Goal: Task Accomplishment & Management: Complete application form

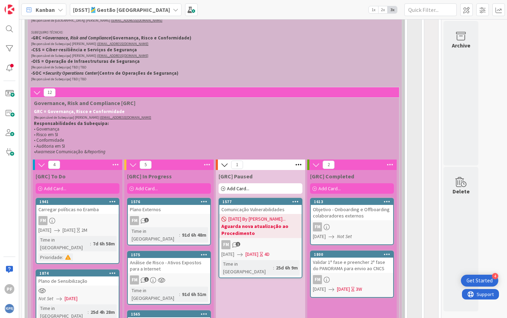
scroll to position [140, 0]
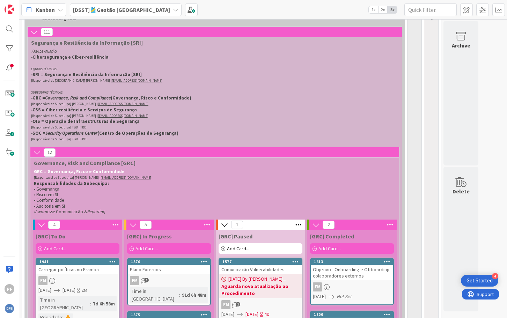
click at [35, 151] on icon at bounding box center [37, 153] width 8 height 8
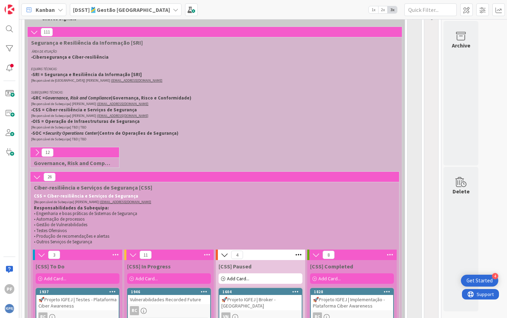
click at [38, 178] on icon at bounding box center [37, 177] width 8 height 8
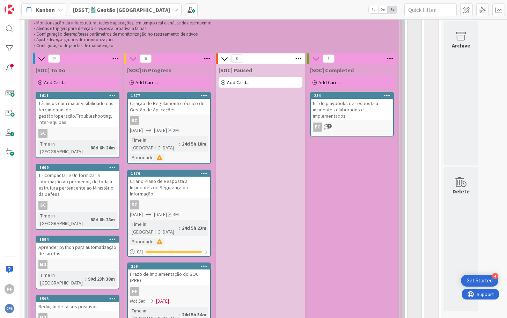
scroll to position [384, 0]
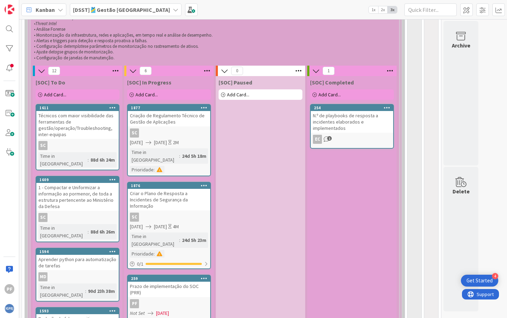
click at [92, 126] on div "Técnicos com maior visibilidade das ferramentas de gestão/operação/Troubleshoot…" at bounding box center [77, 125] width 82 height 28
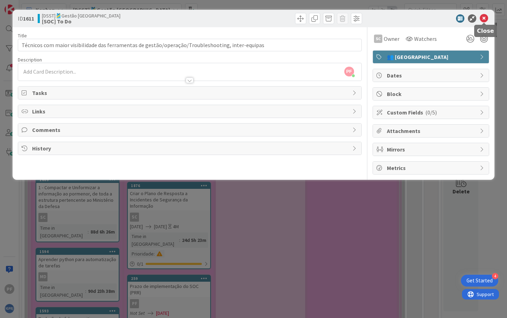
click at [483, 18] on icon at bounding box center [483, 18] width 8 height 8
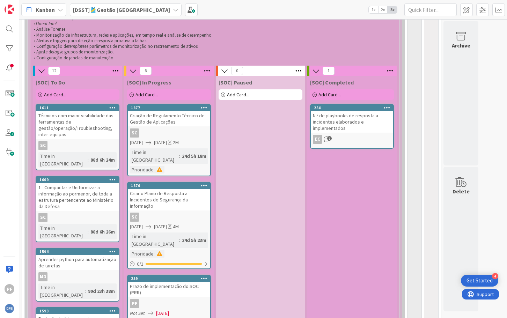
click at [92, 144] on div "SC" at bounding box center [77, 145] width 82 height 9
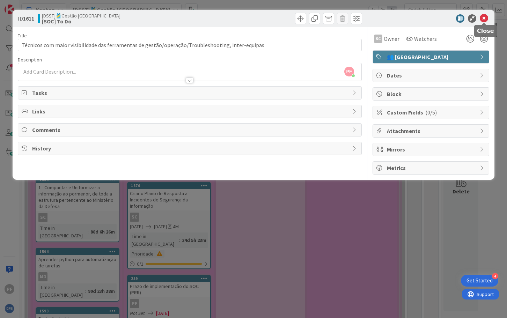
click at [485, 18] on icon at bounding box center [483, 18] width 8 height 8
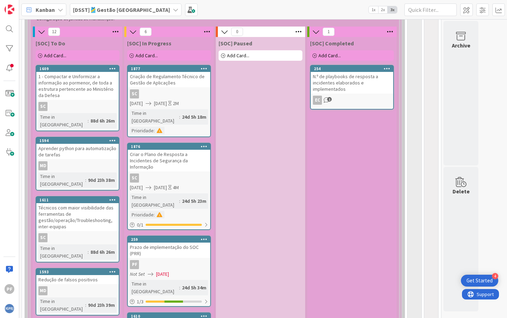
scroll to position [416, 0]
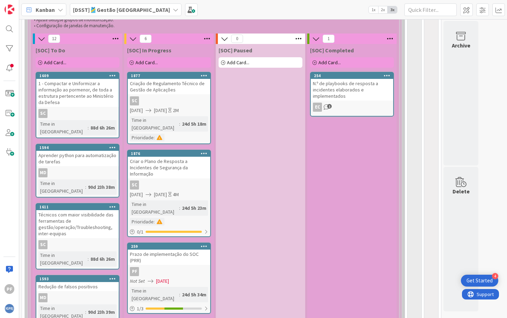
click at [86, 216] on div "Técnicos com maior visibilidade das ferramentas de gestão/operação/Troubleshoot…" at bounding box center [77, 224] width 82 height 28
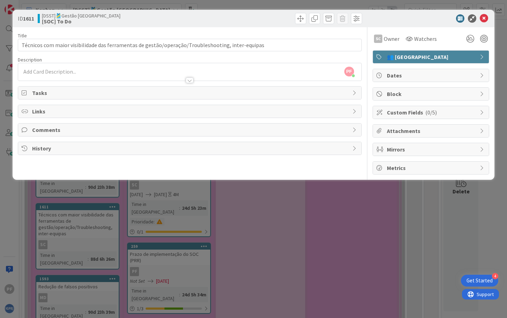
click at [456, 74] on span "Dates" at bounding box center [431, 75] width 89 height 8
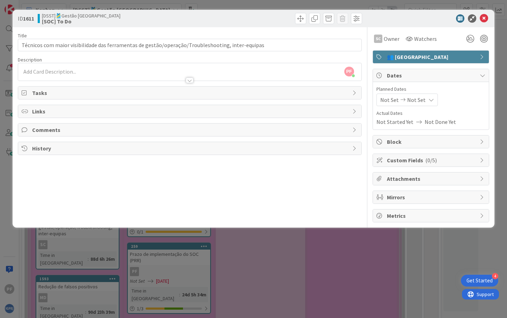
click at [430, 97] on icon at bounding box center [431, 100] width 6 height 6
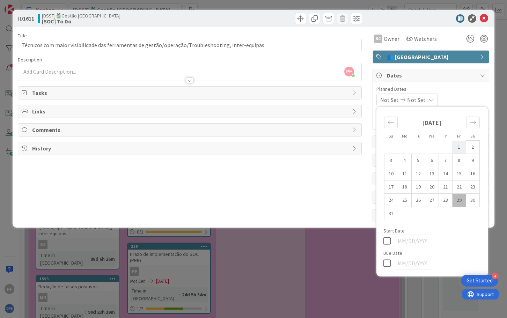
click at [461, 146] on td "1" at bounding box center [459, 147] width 14 height 13
type input "[DATE]"
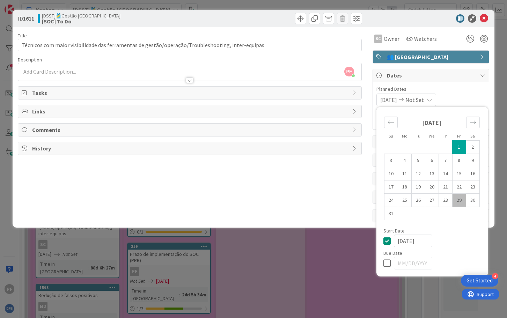
click at [390, 265] on div at bounding box center [432, 263] width 98 height 13
click at [385, 265] on icon at bounding box center [388, 263] width 10 height 8
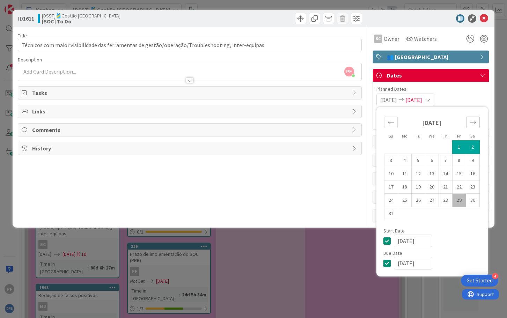
click at [471, 122] on icon "Move forward to switch to the next month." at bounding box center [472, 122] width 7 height 7
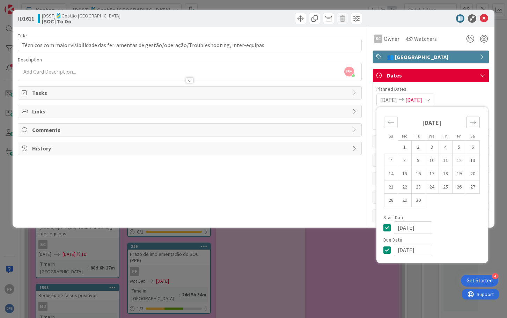
click at [471, 122] on icon "Move forward to switch to the next month." at bounding box center [472, 122] width 7 height 7
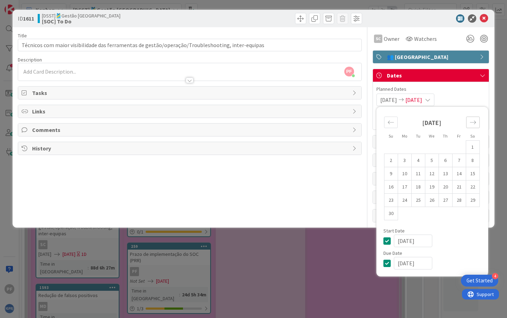
click at [471, 122] on icon "Move forward to switch to the next month." at bounding box center [473, 121] width 6 height 3
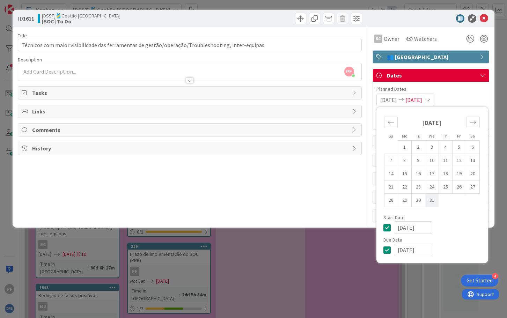
click at [435, 202] on td "31" at bounding box center [432, 200] width 14 height 13
type input "[DATE]"
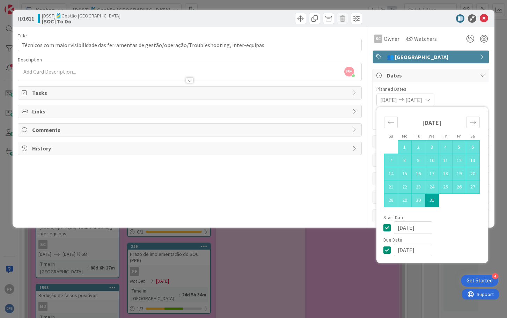
click at [336, 220] on div "Title 97 / 128 Técnicos com maior visibilidade das ferramentas de gestão/operaç…" at bounding box center [189, 124] width 343 height 195
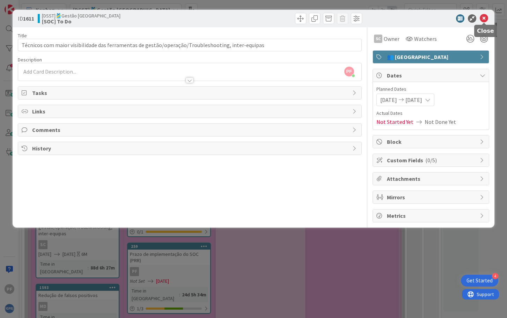
click at [483, 18] on icon at bounding box center [483, 18] width 8 height 8
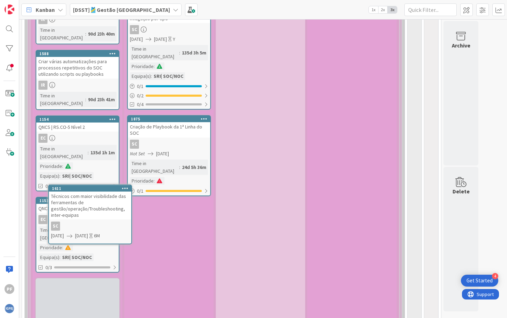
scroll to position [838, 0]
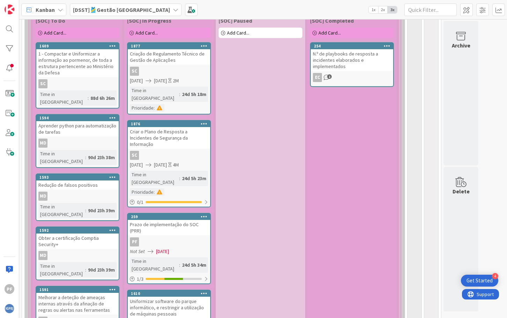
scroll to position [419, 0]
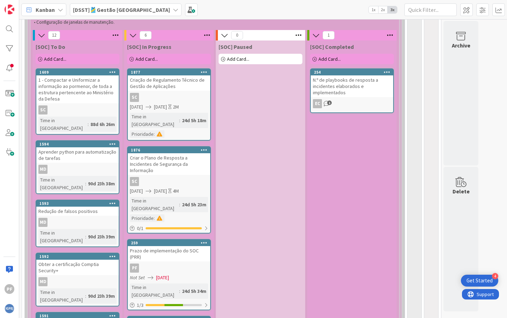
click at [81, 97] on div "1 - Compactar e Uniformizar a informação ao pormenor, de toda a estrutura perte…" at bounding box center [77, 89] width 82 height 28
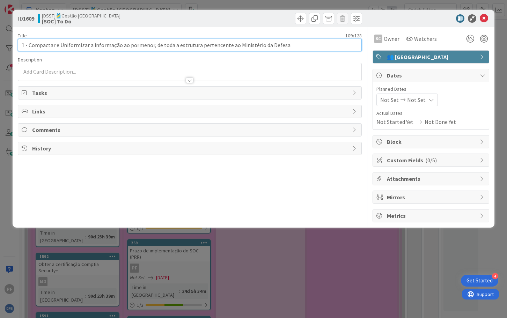
click at [272, 46] on input "1 - Compactar e Uniformizar a informação ao pormenor, de toda a estrutura perte…" at bounding box center [189, 45] width 343 height 13
click at [270, 46] on input "1 - Compactar e Uniformizar a informação ao pormenor, de toda a estrutura perte…" at bounding box center [189, 45] width 343 height 13
click at [270, 47] on input "1 - Compactar e Uniformizar a informação ao pormenor, de toda a estrutura perte…" at bounding box center [189, 45] width 343 height 13
type input "1 - Compactar e Uniformizar a informação ao pormenor, de toda a estrutura perte…"
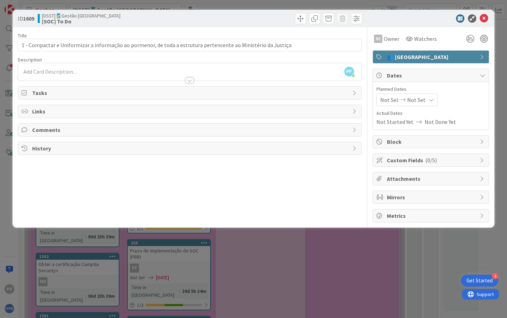
click at [302, 192] on div "Title 110 / 128 1 - Compactar e Uniformizar a informação ao pormenor, de toda a…" at bounding box center [189, 124] width 343 height 195
click at [429, 105] on div "Not Set Not Set" at bounding box center [406, 100] width 61 height 13
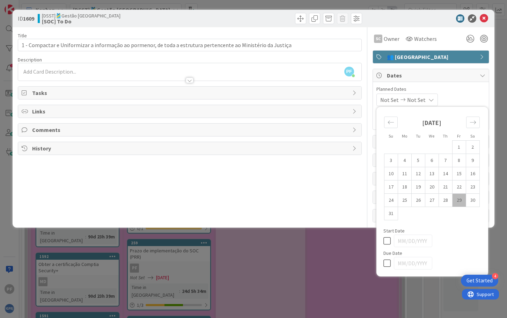
click at [275, 172] on div "Title 110 / 128 1 - Compactar e Uniformizar a informação ao pormenor, de toda a…" at bounding box center [189, 124] width 343 height 195
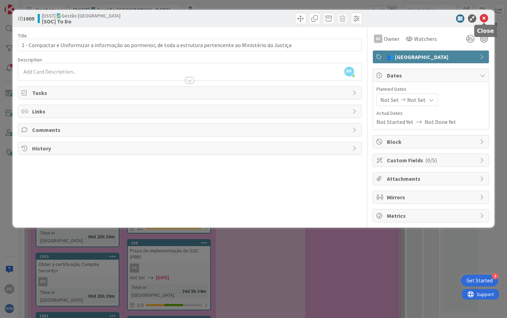
click at [484, 20] on icon at bounding box center [483, 18] width 8 height 8
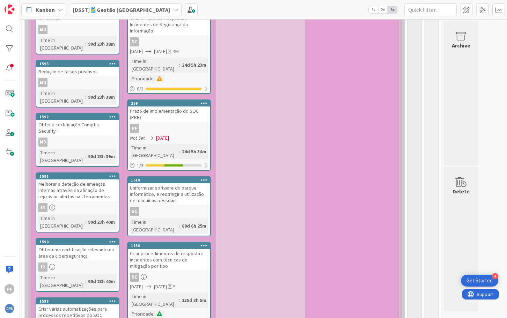
scroll to position [385, 0]
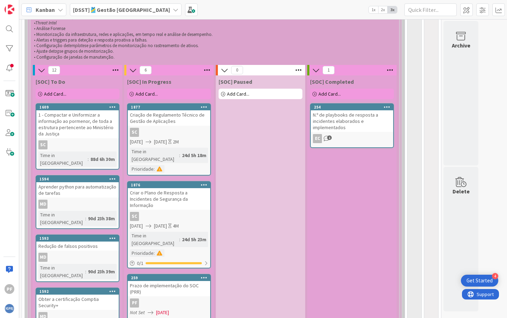
click at [74, 128] on div "1 - Compactar e Uniformizar a informação ao pormenor, de toda a estrutura perte…" at bounding box center [77, 124] width 82 height 28
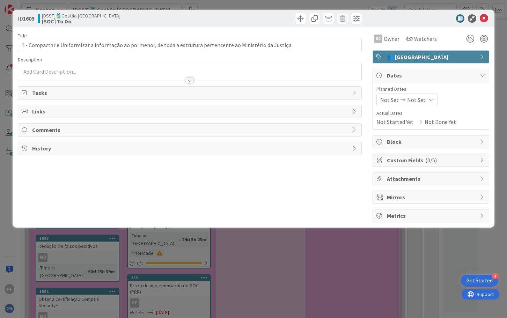
click at [408, 102] on span "Not Set" at bounding box center [416, 100] width 18 height 8
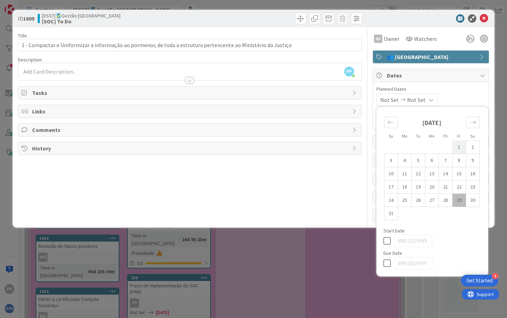
click at [457, 147] on td "1" at bounding box center [459, 147] width 14 height 13
type input "[DATE]"
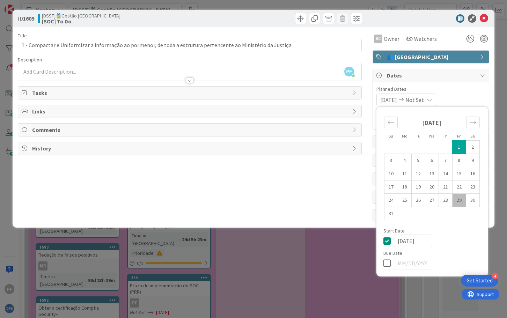
click at [385, 260] on icon at bounding box center [388, 263] width 10 height 8
click at [421, 264] on input "[DATE]" at bounding box center [413, 263] width 38 height 13
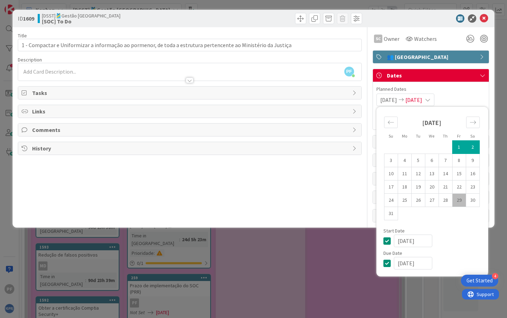
click at [423, 262] on input "[DATE]" at bounding box center [413, 263] width 38 height 13
click at [412, 264] on input "[DATE]" at bounding box center [413, 263] width 38 height 13
click at [408, 265] on input "[DATE]" at bounding box center [413, 263] width 38 height 13
click at [470, 117] on div "Move forward to switch to the next month." at bounding box center [473, 123] width 14 height 12
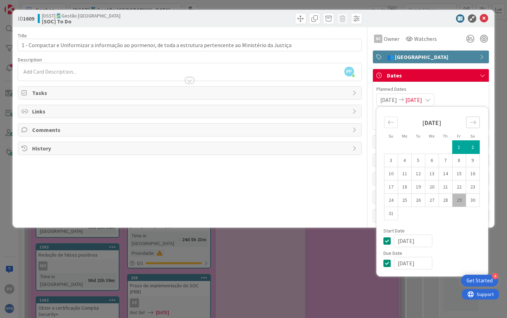
click at [470, 117] on div "Move forward to switch to the next month." at bounding box center [473, 123] width 14 height 12
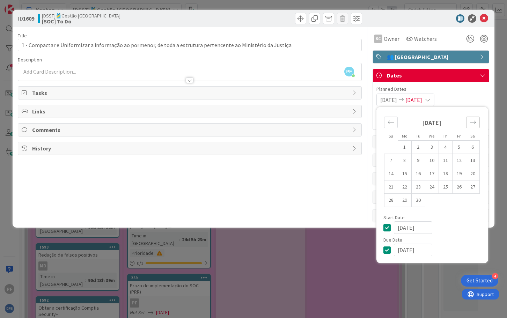
click at [470, 117] on div "Move forward to switch to the next month." at bounding box center [473, 123] width 14 height 12
click at [470, 119] on div "Move forward to switch to the next month." at bounding box center [473, 123] width 14 height 12
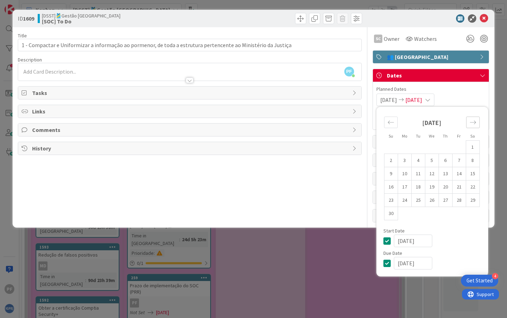
click at [470, 119] on div "Move forward to switch to the next month." at bounding box center [473, 123] width 14 height 12
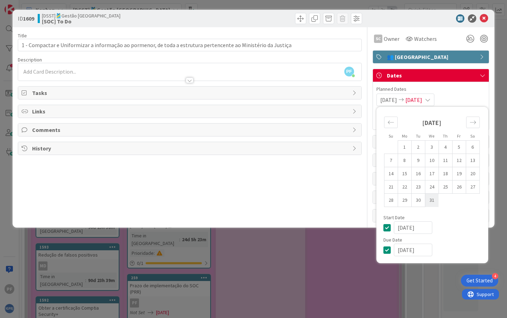
click at [432, 204] on td "31" at bounding box center [432, 200] width 14 height 13
type input "[DATE]"
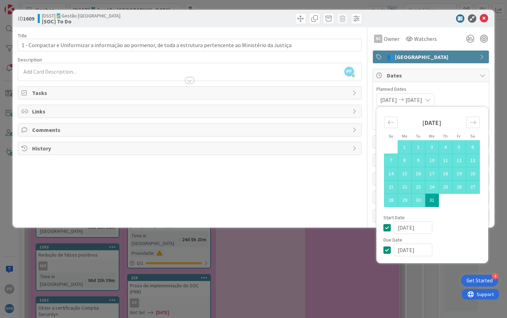
click at [328, 202] on div "Title 110 / 128 1 - Compactar e Uniformizar a informação ao pormenor, de toda a…" at bounding box center [189, 124] width 343 height 195
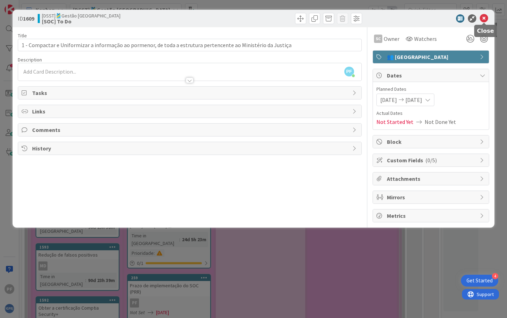
click at [485, 19] on icon at bounding box center [483, 18] width 8 height 8
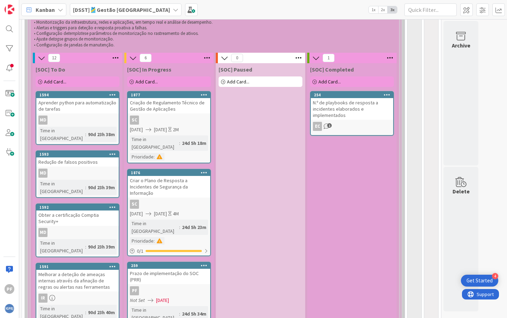
scroll to position [360, 0]
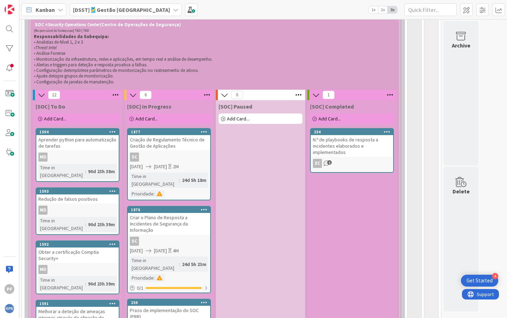
click at [78, 154] on div "MD" at bounding box center [77, 157] width 82 height 9
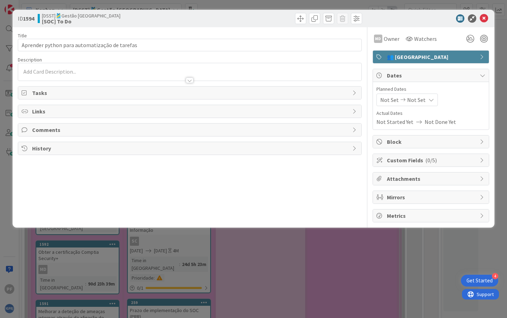
click at [415, 100] on span "Not Set" at bounding box center [416, 100] width 18 height 8
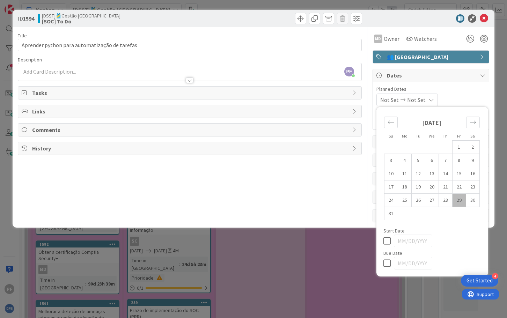
click at [392, 238] on icon at bounding box center [388, 241] width 10 height 8
type input "[DATE]"
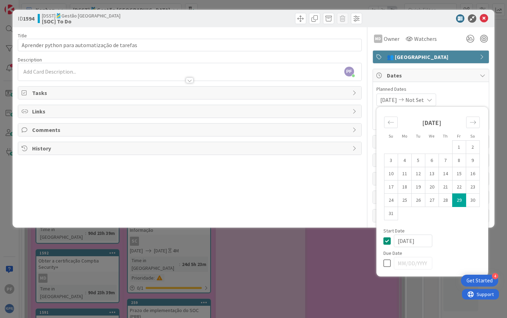
click at [387, 266] on icon at bounding box center [388, 263] width 10 height 8
type input "[DATE]"
click at [418, 267] on input "[DATE]" at bounding box center [413, 263] width 38 height 13
click at [420, 262] on input "[DATE]" at bounding box center [413, 263] width 38 height 13
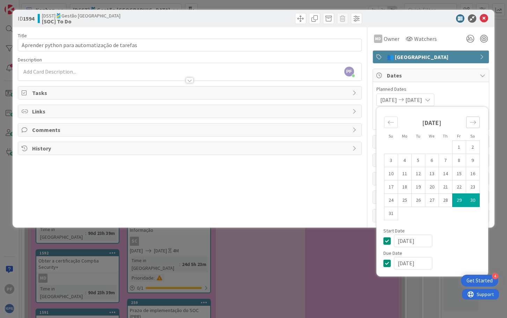
click at [472, 124] on icon "Move forward to switch to the next month." at bounding box center [472, 122] width 7 height 7
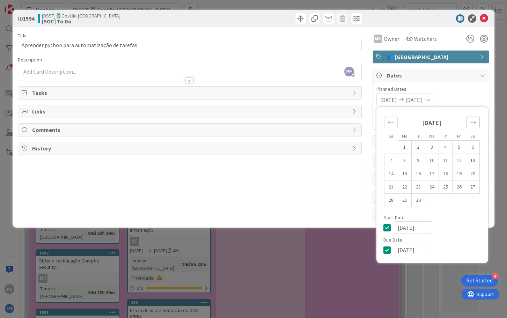
click at [472, 124] on icon "Move forward to switch to the next month." at bounding box center [472, 122] width 7 height 7
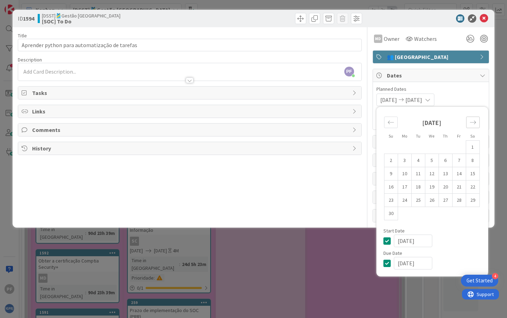
click at [472, 124] on icon "Move forward to switch to the next month." at bounding box center [472, 122] width 7 height 7
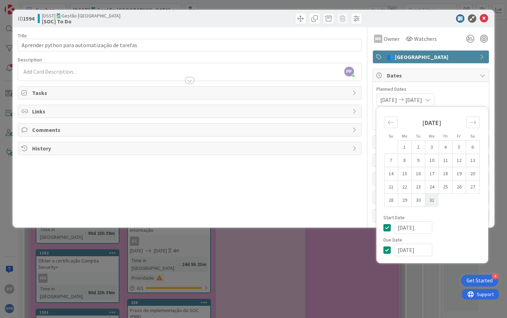
click at [432, 204] on td "31" at bounding box center [432, 200] width 14 height 13
type input "[DATE]"
click at [251, 217] on div "Title 45 / 128 Aprender python para automatização de tarefas Description PF [PE…" at bounding box center [189, 124] width 343 height 195
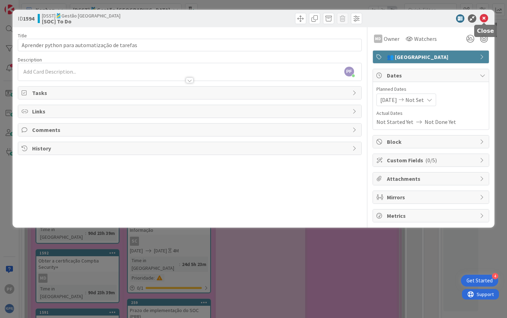
click at [480, 18] on icon at bounding box center [483, 18] width 8 height 8
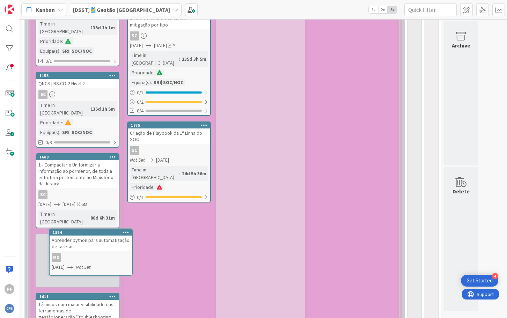
scroll to position [802, 0]
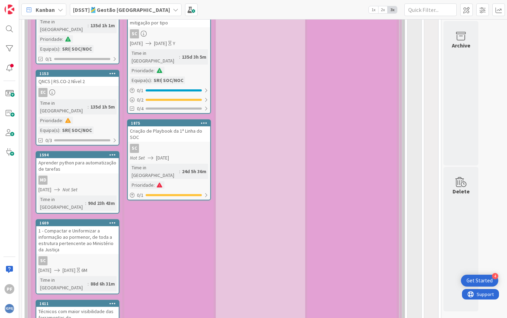
click at [81, 176] on div "MD" at bounding box center [77, 180] width 82 height 9
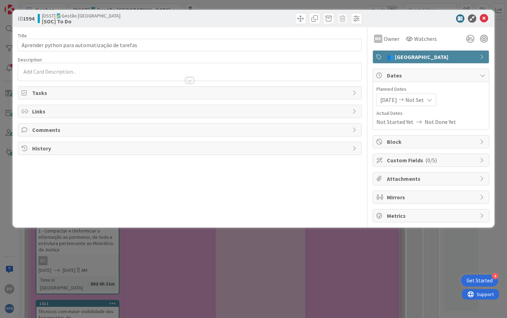
click at [393, 101] on span "[DATE]" at bounding box center [388, 100] width 17 height 8
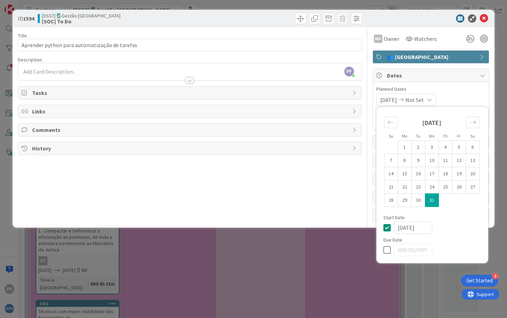
click at [386, 250] on icon at bounding box center [388, 250] width 10 height 8
type input "[DATE]"
click at [432, 198] on td "31" at bounding box center [432, 200] width 14 height 13
click at [384, 227] on icon at bounding box center [388, 227] width 10 height 8
click at [434, 199] on td "31" at bounding box center [432, 200] width 14 height 13
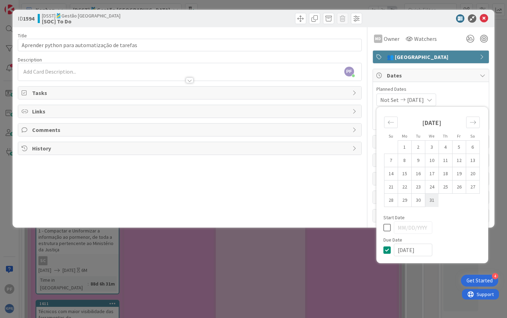
type input "[DATE]"
click at [389, 228] on icon at bounding box center [388, 227] width 10 height 8
click at [407, 228] on input "[DATE]" at bounding box center [413, 227] width 38 height 13
type input "[DATE]"
click at [326, 188] on div "Title 45 / 128 Aprender python para automatização de tarefas Description PF [PE…" at bounding box center [189, 124] width 343 height 195
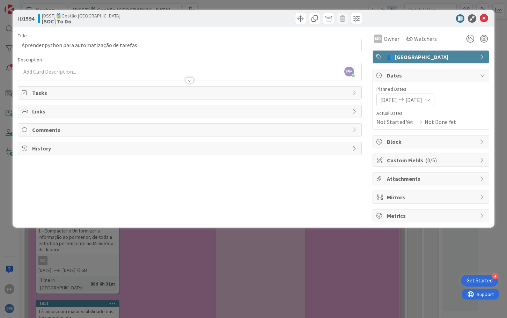
click at [405, 97] on icon at bounding box center [401, 99] width 8 height 5
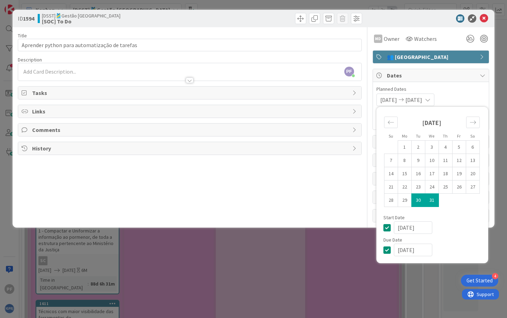
drag, startPoint x: 473, startPoint y: 94, endPoint x: 475, endPoint y: 89, distance: 5.0
click at [473, 94] on div "[DATE] [DATE] Su Mo Tu We Th Fr Sa [DATE] 1 2 3 4 5 6 7 8 9 10 11 12 13 14 15 1…" at bounding box center [430, 100] width 109 height 13
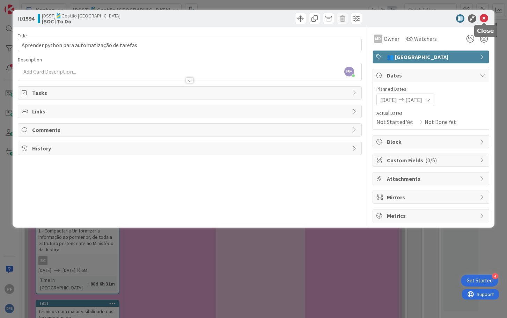
click at [486, 11] on div "ID 1594 [DSST]🎽Gestão Equipas [SOC] To Do" at bounding box center [253, 18] width 481 height 17
click at [482, 18] on icon at bounding box center [483, 18] width 8 height 8
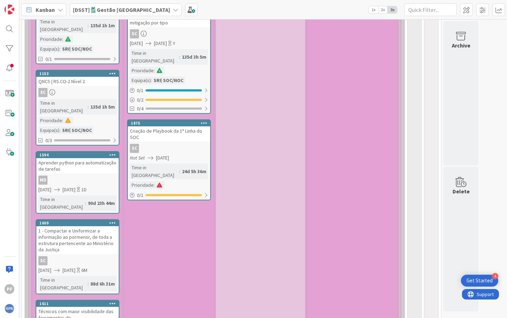
click at [81, 176] on div "MD" at bounding box center [77, 180] width 82 height 9
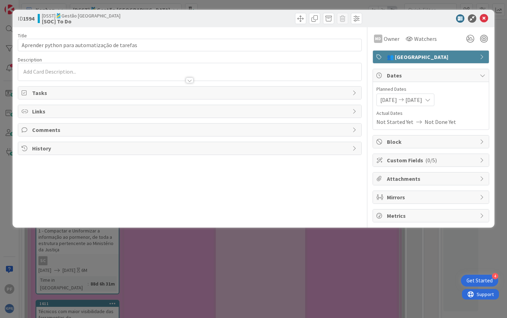
click at [434, 105] on div "[DATE] [DATE]" at bounding box center [405, 100] width 58 height 13
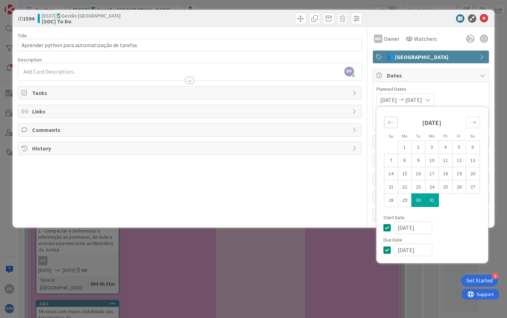
click at [394, 119] on icon "Move backward to switch to the previous month." at bounding box center [390, 122] width 7 height 7
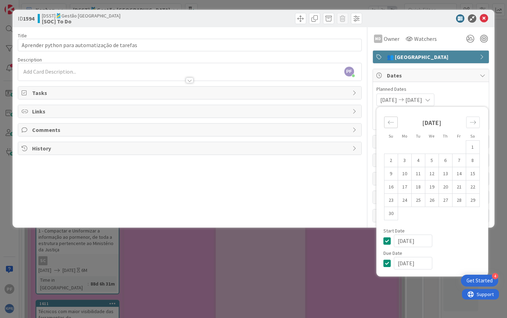
click at [394, 119] on icon "Move backward to switch to the previous month." at bounding box center [390, 122] width 7 height 7
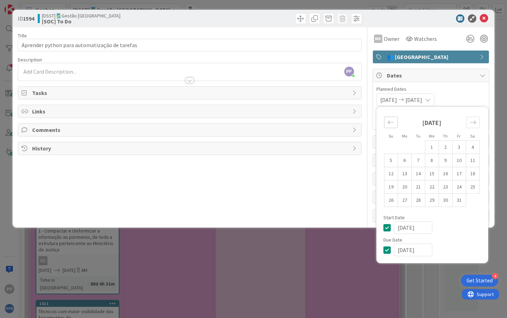
click at [394, 119] on icon "Move backward to switch to the previous month." at bounding box center [390, 122] width 7 height 7
click at [394, 119] on div "Move backward to switch to the previous month." at bounding box center [391, 123] width 14 height 12
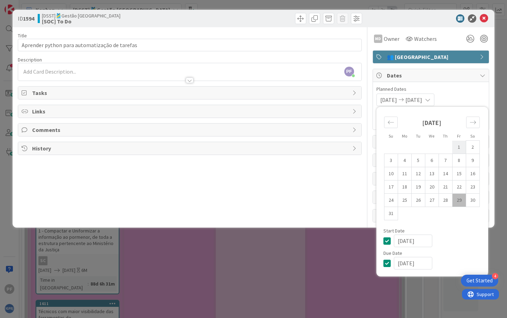
click at [456, 149] on td "1" at bounding box center [459, 147] width 14 height 13
type input "[DATE]"
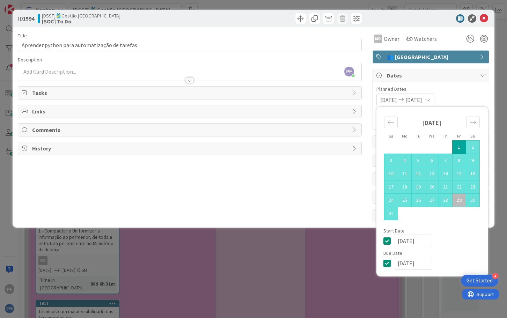
click at [313, 188] on div "Title 45 / 128 Aprender python para automatização de tarefas Description PF [PE…" at bounding box center [189, 124] width 343 height 195
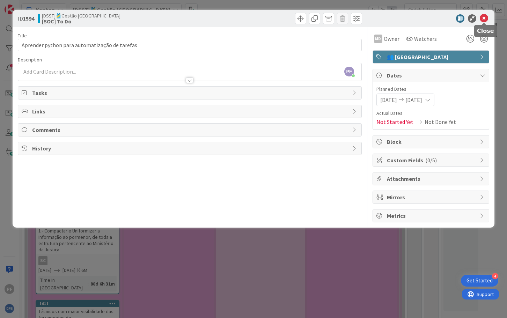
click at [484, 16] on icon at bounding box center [483, 18] width 8 height 8
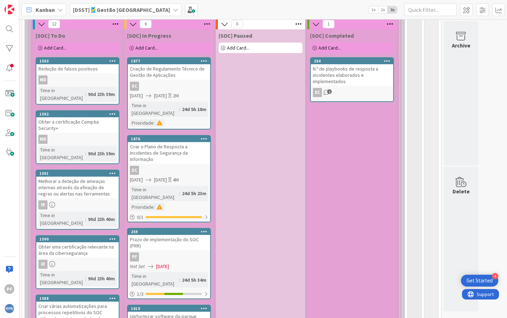
scroll to position [418, 0]
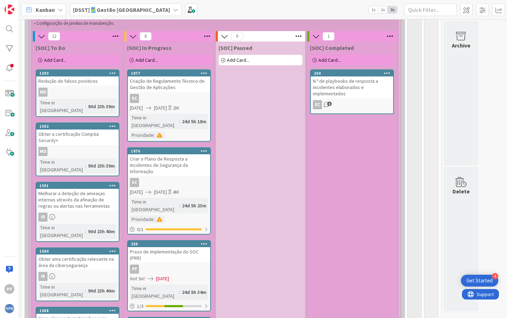
click at [81, 91] on div "MD" at bounding box center [77, 92] width 82 height 9
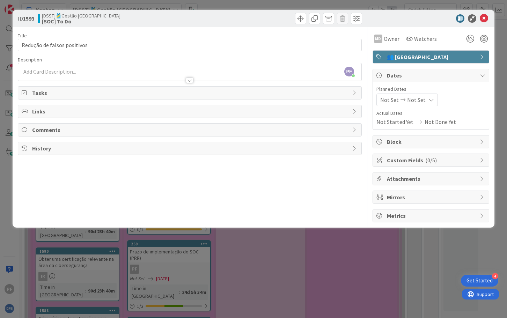
click at [428, 101] on icon at bounding box center [431, 100] width 6 height 6
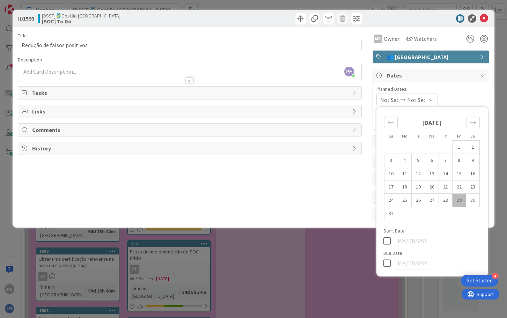
click at [428, 101] on icon at bounding box center [431, 100] width 6 height 6
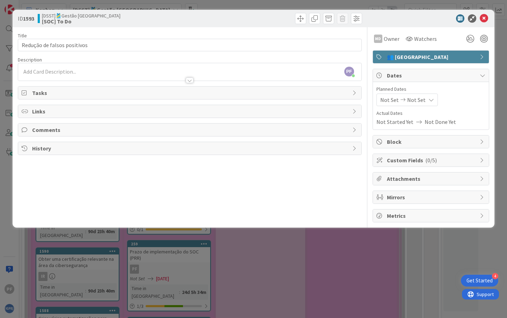
click at [423, 97] on div "Not Set Not Set" at bounding box center [406, 100] width 61 height 13
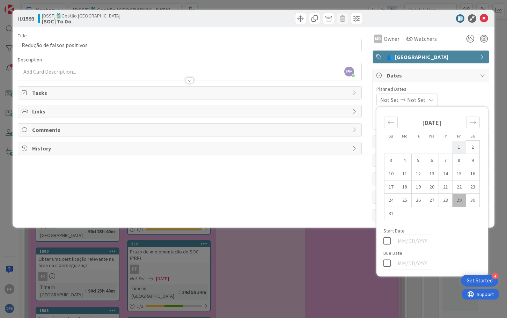
click at [459, 148] on td "1" at bounding box center [459, 147] width 14 height 13
type input "[DATE]"
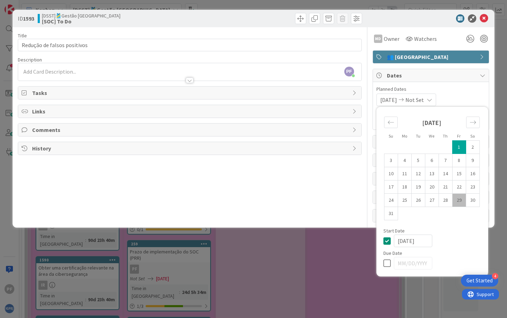
click at [456, 252] on div "Due Date" at bounding box center [432, 253] width 98 height 5
click at [385, 264] on icon at bounding box center [388, 263] width 10 height 8
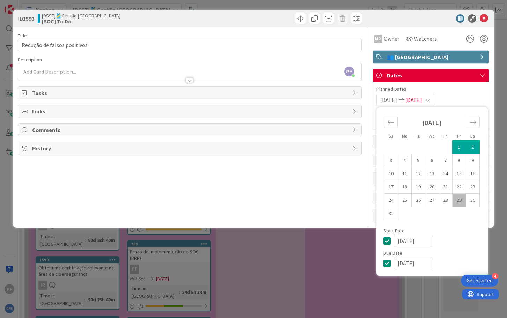
click at [408, 263] on input "[DATE]" at bounding box center [413, 263] width 38 height 13
click at [475, 123] on icon "Move forward to switch to the next month." at bounding box center [473, 121] width 6 height 3
click at [475, 123] on icon "Move forward to switch to the next month." at bounding box center [472, 122] width 7 height 7
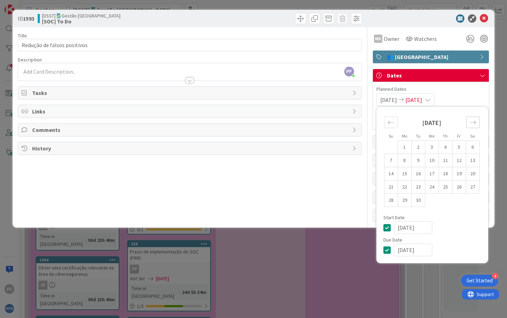
click at [475, 123] on icon "Move forward to switch to the next month." at bounding box center [472, 122] width 7 height 7
click at [474, 123] on icon "Move forward to switch to the next month." at bounding box center [472, 122] width 7 height 7
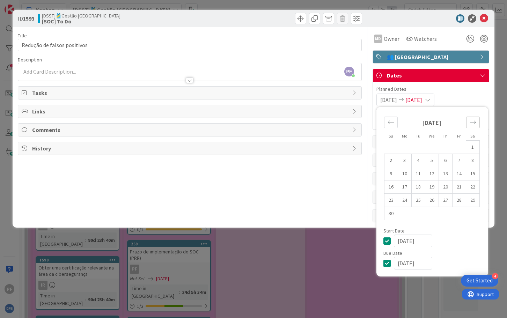
click at [471, 120] on icon "Move forward to switch to the next month." at bounding box center [472, 122] width 7 height 7
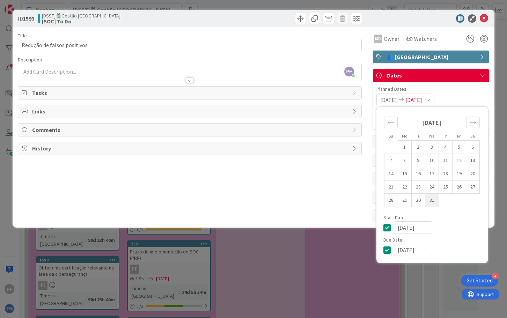
drag, startPoint x: 432, startPoint y: 199, endPoint x: 437, endPoint y: 199, distance: 4.6
click at [433, 199] on td "31" at bounding box center [432, 200] width 14 height 13
type input "[DATE]"
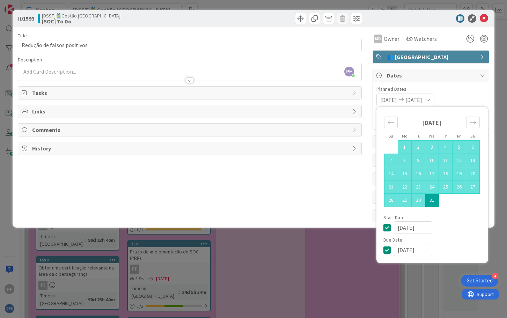
click at [310, 210] on div "Title 27 / 128 Redução de falsos positivos Description PF [PERSON_NAME] just jo…" at bounding box center [189, 124] width 343 height 195
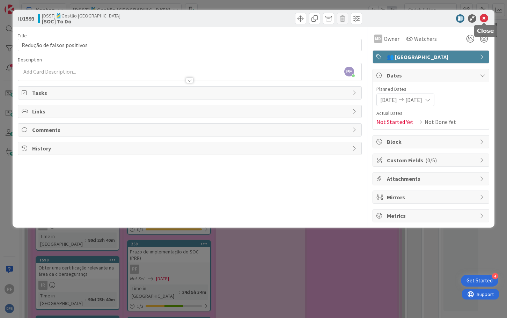
click at [483, 21] on icon at bounding box center [483, 18] width 8 height 8
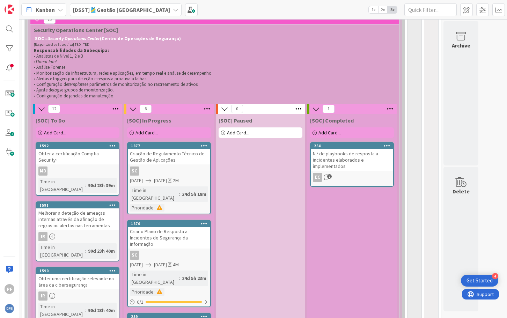
scroll to position [340, 0]
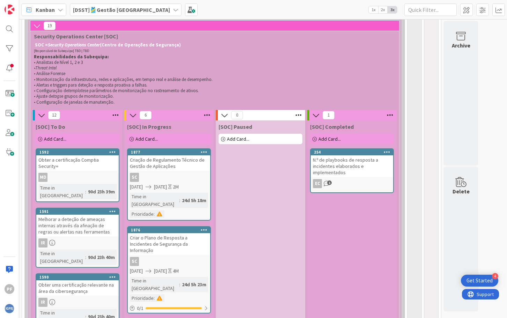
click at [87, 169] on div "Obter a certificação Comptia Security+" at bounding box center [77, 162] width 82 height 15
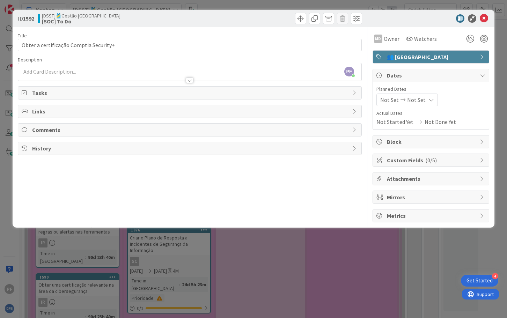
click at [411, 100] on span "Not Set" at bounding box center [416, 100] width 18 height 8
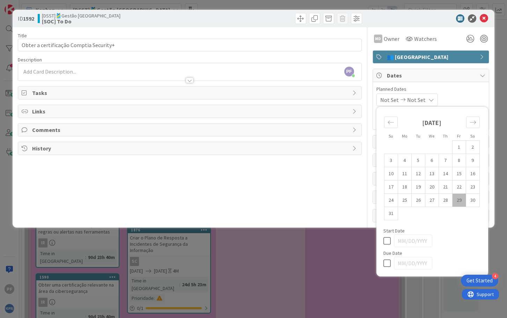
click at [384, 240] on icon at bounding box center [388, 241] width 10 height 8
type input "[DATE]"
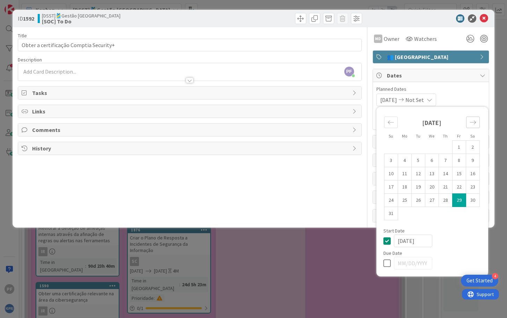
click at [472, 118] on div "Move forward to switch to the next month." at bounding box center [473, 123] width 14 height 12
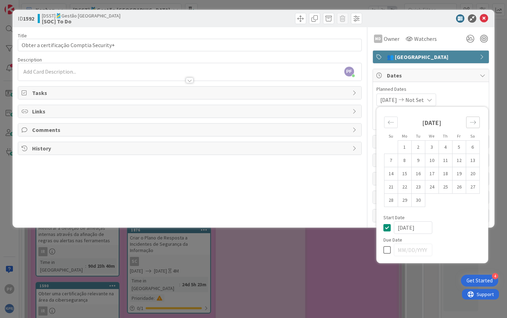
click at [472, 119] on div "Move forward to switch to the next month." at bounding box center [473, 123] width 14 height 12
click at [472, 120] on icon "Move forward to switch to the next month." at bounding box center [472, 122] width 7 height 7
click at [473, 121] on icon "Move forward to switch to the next month." at bounding box center [472, 122] width 7 height 7
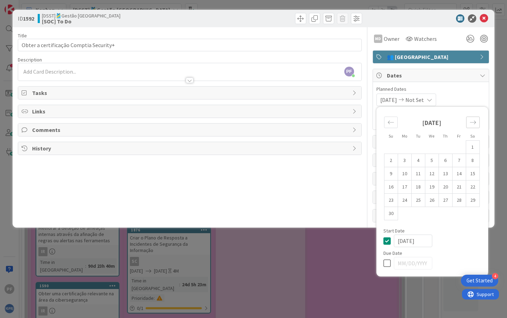
click at [473, 121] on icon "Move forward to switch to the next month." at bounding box center [472, 122] width 7 height 7
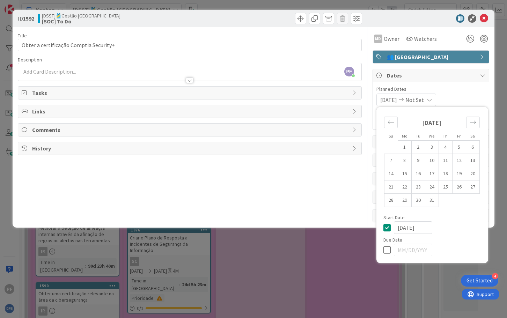
click at [387, 250] on icon at bounding box center [388, 250] width 10 height 8
type input "[DATE]"
click at [432, 199] on td "31" at bounding box center [432, 200] width 14 height 13
type input "[DATE]"
click at [389, 228] on icon at bounding box center [388, 227] width 10 height 8
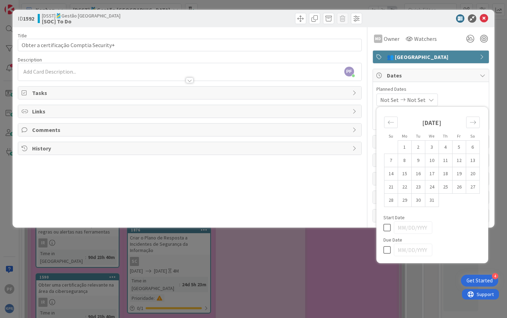
click at [388, 251] on icon at bounding box center [388, 250] width 10 height 8
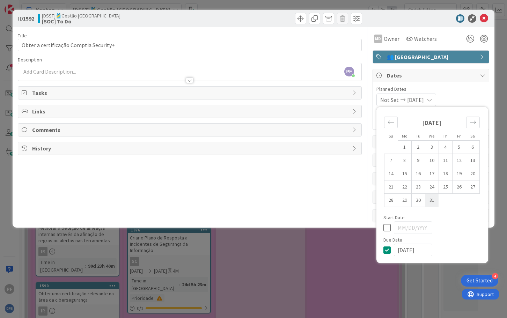
click at [432, 202] on td "31" at bounding box center [432, 200] width 14 height 13
type input "[DATE]"
click at [390, 227] on icon at bounding box center [388, 227] width 10 height 8
click at [392, 126] on div "Move backward to switch to the previous month." at bounding box center [391, 123] width 14 height 12
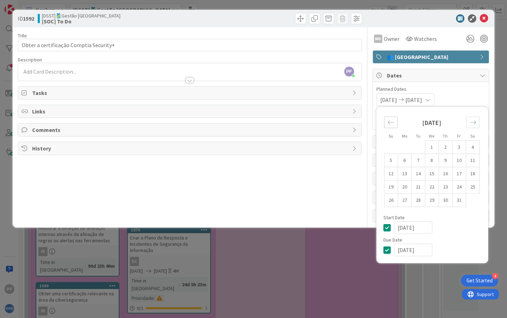
click at [392, 126] on div "Move backward to switch to the previous month." at bounding box center [391, 123] width 14 height 12
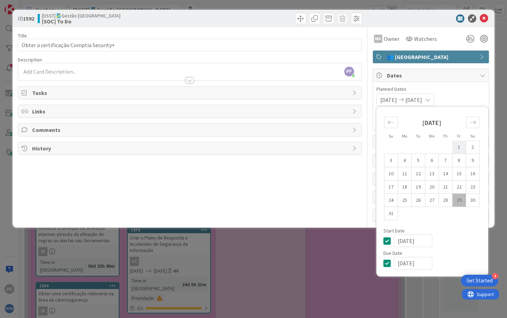
click at [457, 146] on td "1" at bounding box center [459, 147] width 14 height 13
type input "[DATE]"
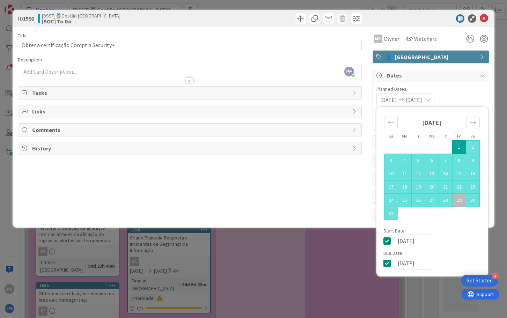
click at [342, 193] on div "Title 38 / 128 Obter a certificação Comptia Security+ Description PF [PERSON_NA…" at bounding box center [189, 124] width 343 height 195
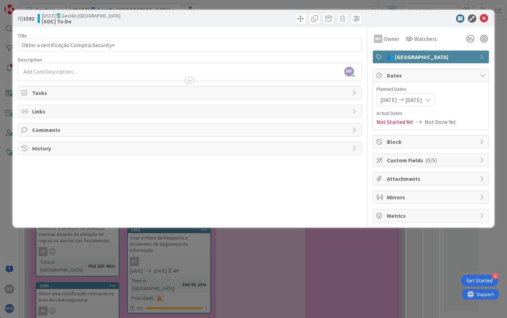
click at [484, 22] on icon at bounding box center [483, 18] width 8 height 8
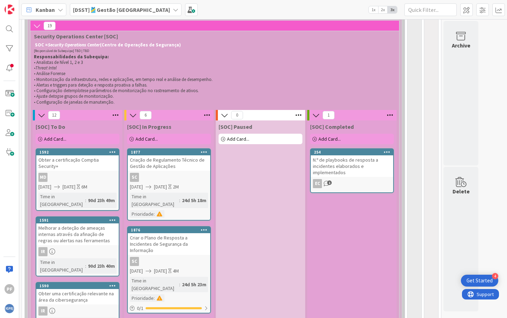
click at [89, 229] on div "Melhorar a deteção de ameaças internas através da afinação de regras ou alertas…" at bounding box center [77, 234] width 82 height 22
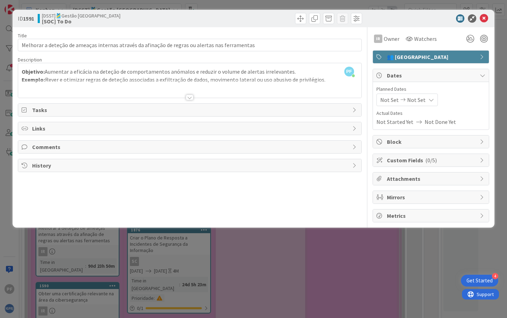
click at [428, 101] on icon at bounding box center [431, 100] width 6 height 6
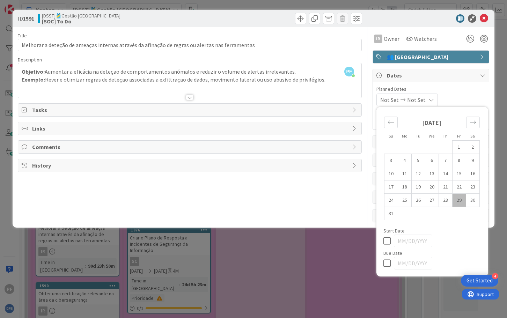
click at [388, 238] on icon at bounding box center [388, 241] width 10 height 8
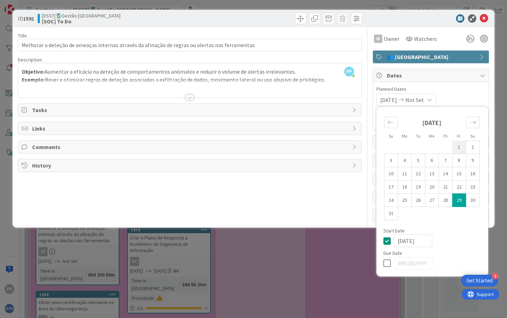
click at [461, 144] on td "1" at bounding box center [459, 147] width 14 height 13
type input "[DATE]"
click at [390, 265] on icon at bounding box center [388, 263] width 10 height 8
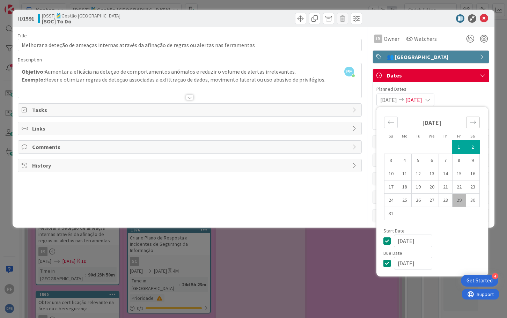
click at [476, 120] on div "Move forward to switch to the next month." at bounding box center [473, 123] width 14 height 12
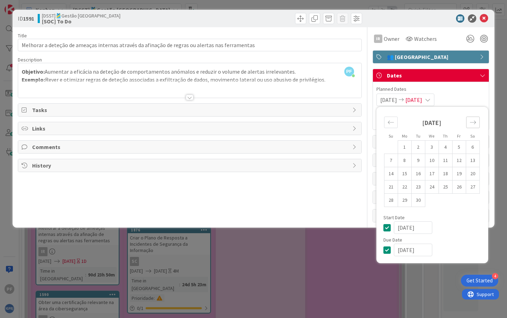
click at [476, 121] on div "Move forward to switch to the next month." at bounding box center [473, 123] width 14 height 12
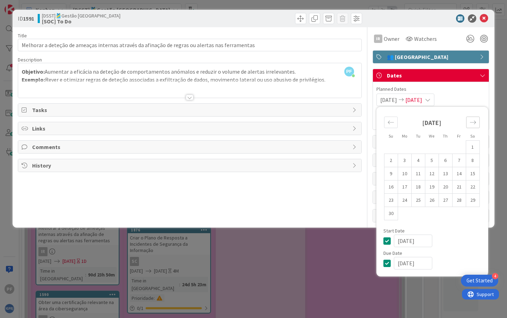
click at [476, 121] on div "Move forward to switch to the next month." at bounding box center [473, 123] width 14 height 12
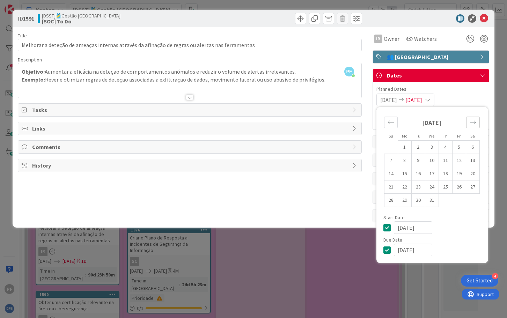
click at [476, 121] on div "Move forward to switch to the next month." at bounding box center [473, 123] width 14 height 12
click at [392, 121] on icon "Move backward to switch to the previous month." at bounding box center [390, 122] width 7 height 7
click at [432, 201] on td "31" at bounding box center [432, 200] width 14 height 13
type input "[DATE]"
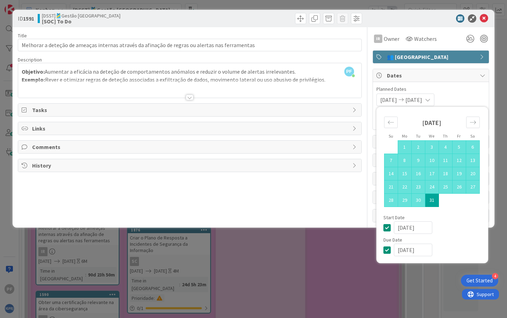
click at [329, 216] on div "Title 95 / 128 Melhorar a deteção de ameaças internas através da afinação de re…" at bounding box center [189, 124] width 343 height 195
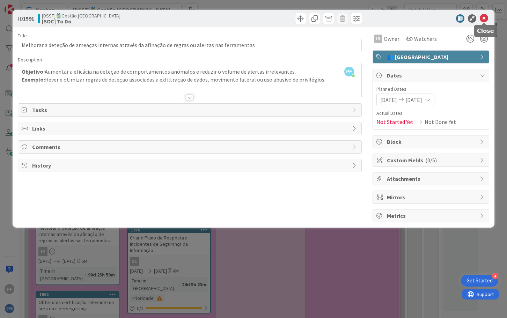
click at [485, 21] on icon at bounding box center [483, 18] width 8 height 8
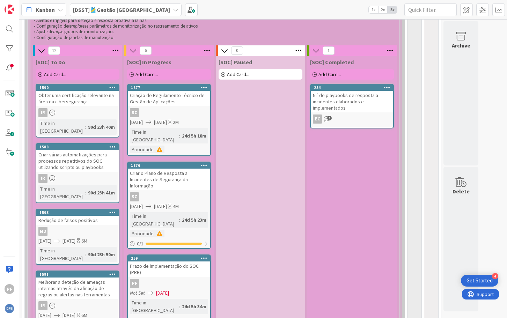
scroll to position [390, 0]
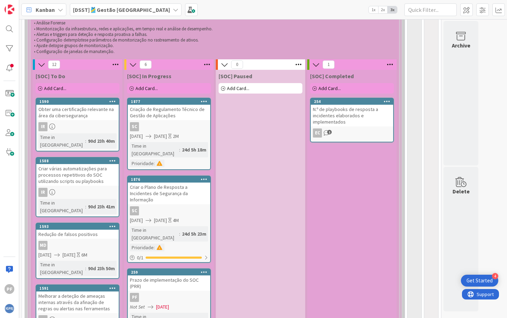
click at [86, 114] on div "Obter uma certificação relevante na área da cibersegurança" at bounding box center [77, 112] width 82 height 15
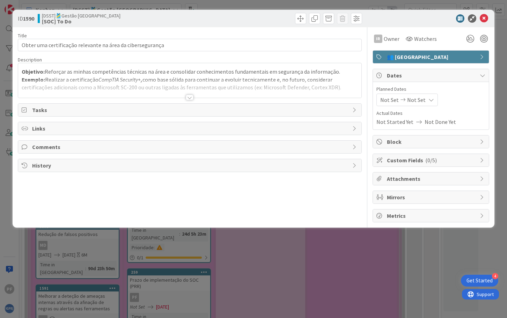
click at [417, 101] on span "Not Set" at bounding box center [416, 100] width 18 height 8
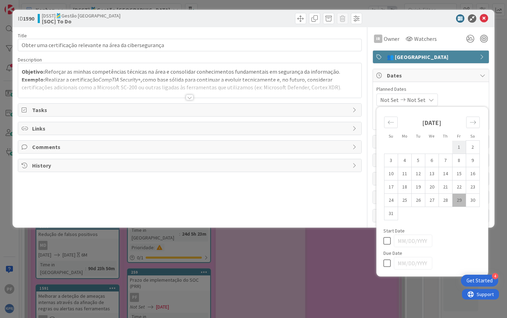
click at [461, 148] on td "1" at bounding box center [459, 147] width 14 height 13
type input "[DATE]"
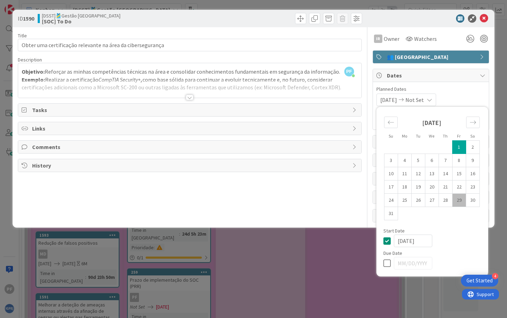
click at [388, 264] on icon at bounding box center [388, 263] width 10 height 8
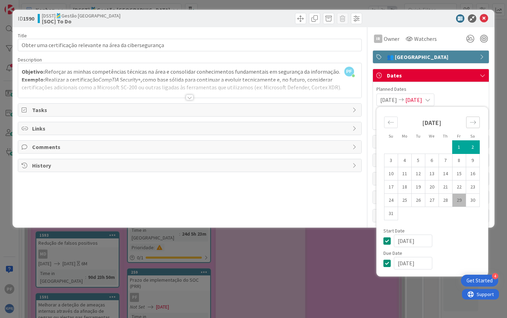
click at [475, 120] on icon "Move forward to switch to the next month." at bounding box center [472, 122] width 7 height 7
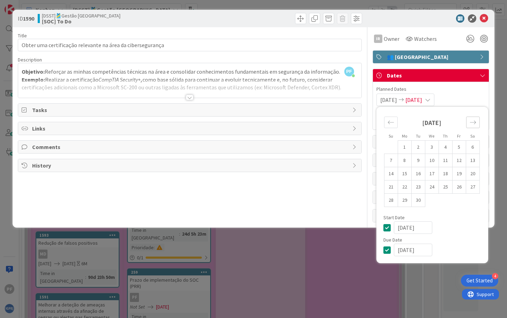
click at [475, 121] on icon "Move forward to switch to the next month." at bounding box center [472, 122] width 7 height 7
click at [470, 123] on icon "Move forward to switch to the next month." at bounding box center [472, 122] width 7 height 7
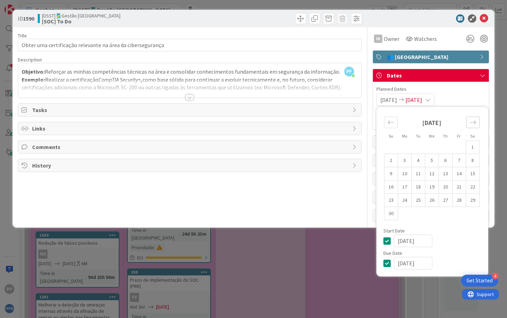
click at [470, 124] on icon "Move forward to switch to the next month." at bounding box center [472, 122] width 7 height 7
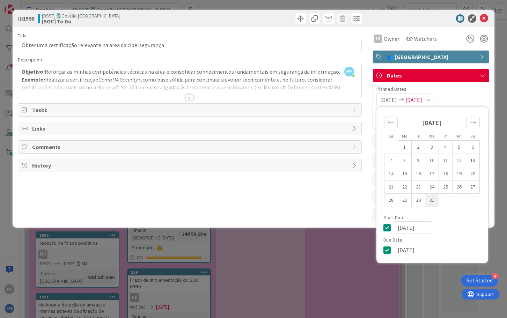
click at [427, 199] on td "31" at bounding box center [432, 200] width 14 height 13
type input "[DATE]"
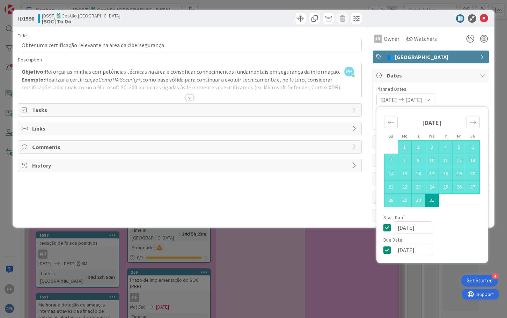
click at [277, 193] on div "Title 58 / 128 Obter uma certificação relevante na área da cibersegurança Descr…" at bounding box center [189, 124] width 343 height 195
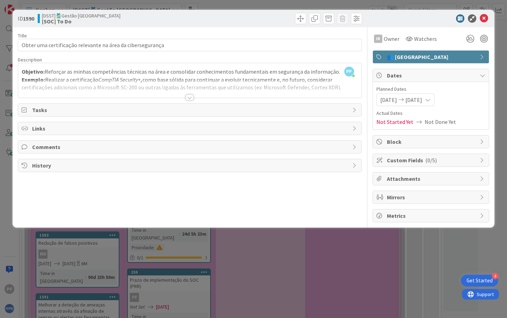
click at [482, 22] on icon at bounding box center [483, 18] width 8 height 8
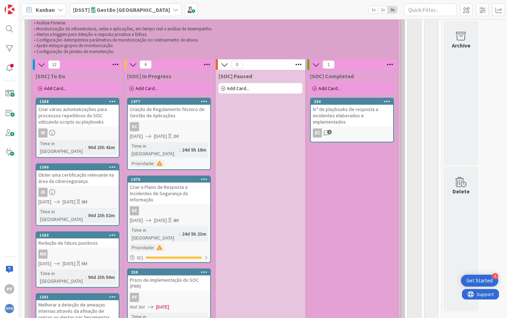
scroll to position [355, 0]
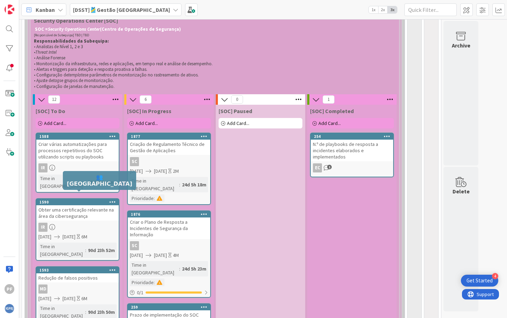
click at [72, 200] on div "1590" at bounding box center [78, 202] width 79 height 5
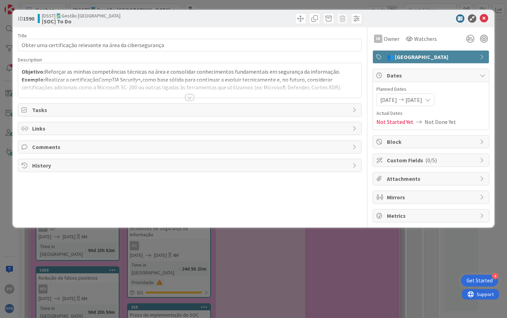
click at [469, 58] on span "👥 [GEOGRAPHIC_DATA]" at bounding box center [431, 57] width 89 height 8
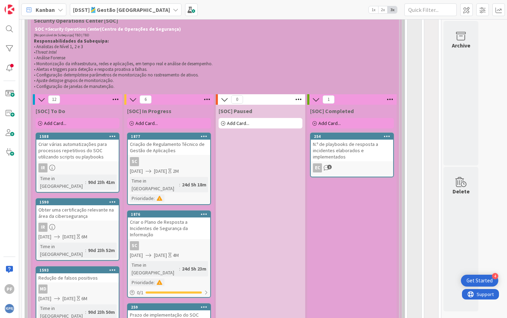
click at [72, 150] on div "Criar várias automatizações para processos repetitivos do SOC utilizando script…" at bounding box center [77, 151] width 82 height 22
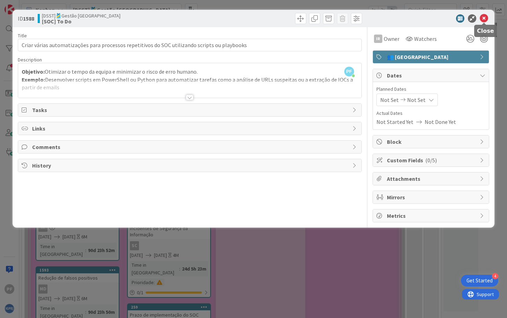
drag, startPoint x: 483, startPoint y: 17, endPoint x: 481, endPoint y: 23, distance: 6.2
click at [483, 17] on icon at bounding box center [483, 18] width 8 height 8
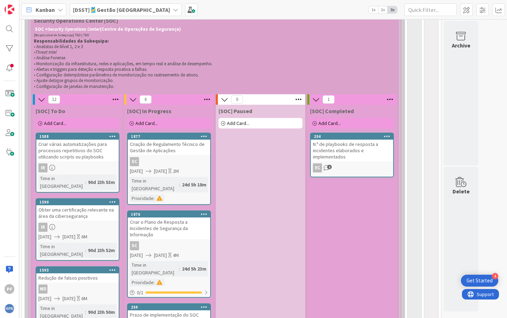
click at [72, 150] on div "Criar várias automatizações para processos repetitivos do SOC utilizando script…" at bounding box center [77, 151] width 82 height 22
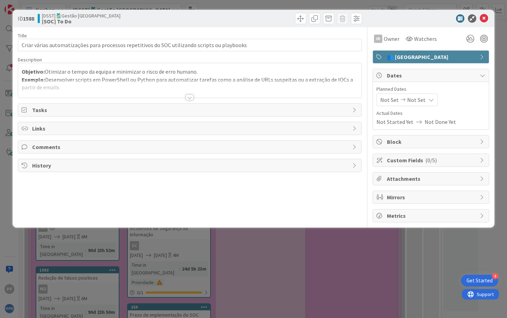
click at [429, 101] on icon at bounding box center [431, 100] width 6 height 6
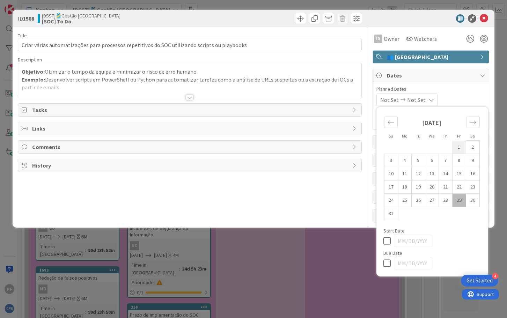
click at [461, 149] on td "1" at bounding box center [459, 147] width 14 height 13
type input "[DATE]"
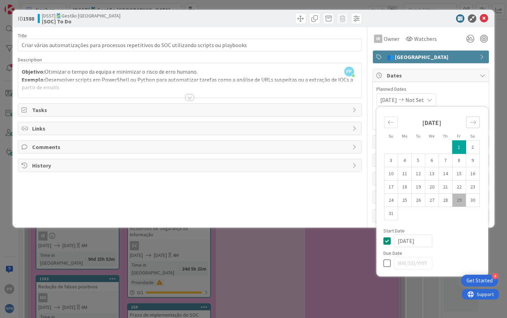
click at [475, 125] on icon "Move forward to switch to the next month." at bounding box center [472, 122] width 7 height 7
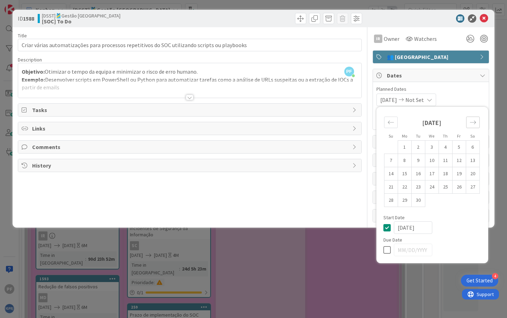
click at [475, 125] on icon "Move forward to switch to the next month." at bounding box center [472, 122] width 7 height 7
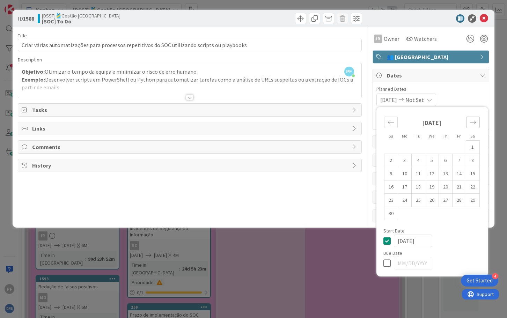
click at [475, 125] on icon "Move forward to switch to the next month." at bounding box center [472, 122] width 7 height 7
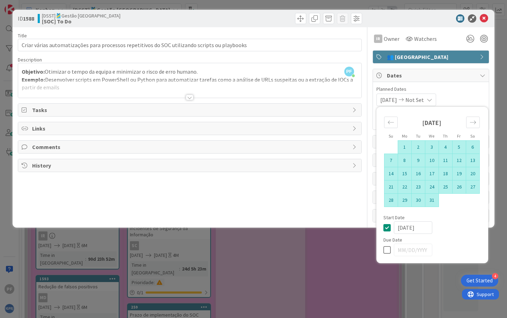
click at [436, 200] on td "31" at bounding box center [432, 200] width 14 height 13
type input "[DATE]"
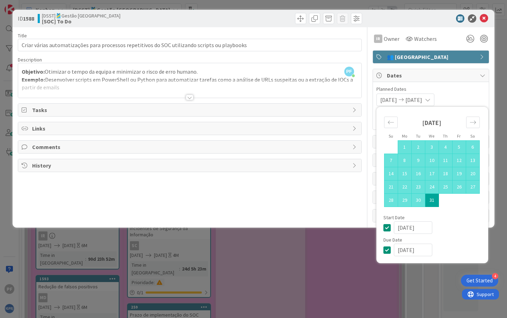
click at [322, 208] on div "Title 93 / 128 Criar várias automatizações para processos repetitivos do SOC ut…" at bounding box center [189, 124] width 343 height 195
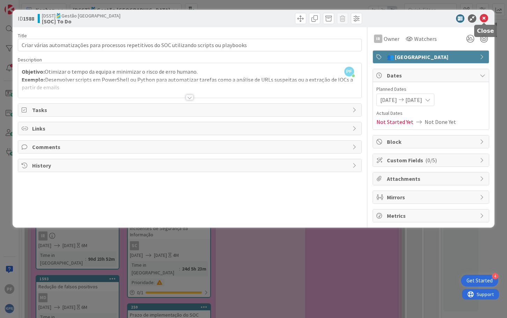
click at [485, 17] on icon at bounding box center [483, 18] width 8 height 8
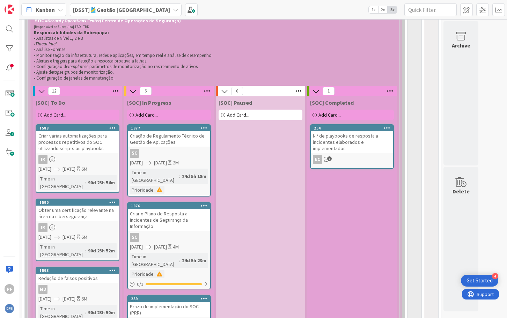
scroll to position [359, 0]
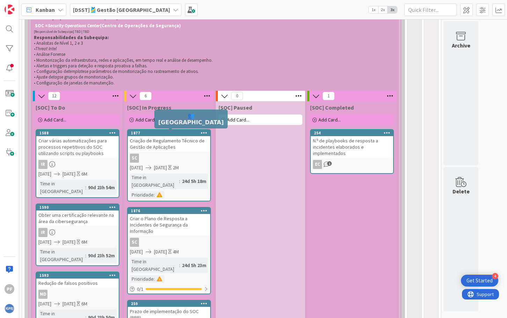
click at [169, 133] on div "1877" at bounding box center [170, 133] width 79 height 5
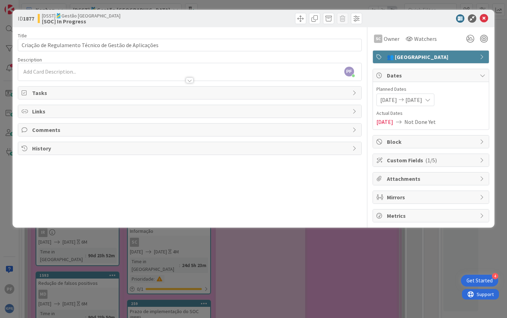
click at [351, 127] on div "Comments" at bounding box center [189, 130] width 343 height 13
click at [356, 130] on icon at bounding box center [355, 130] width 6 height 6
click at [484, 20] on icon at bounding box center [483, 18] width 8 height 8
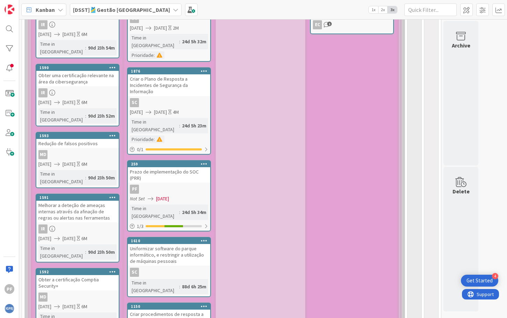
scroll to position [533, 0]
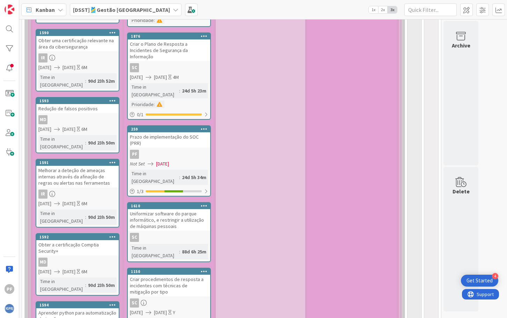
click at [174, 132] on div "Prazo de implementação do SOC (PRR)" at bounding box center [169, 139] width 82 height 15
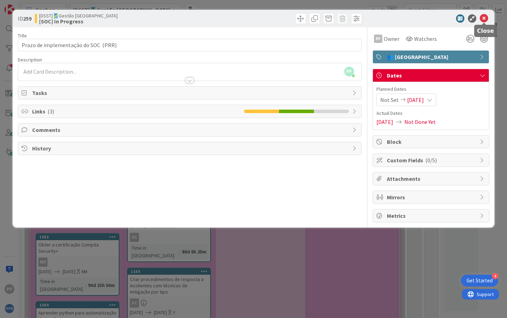
click at [483, 20] on icon at bounding box center [483, 18] width 8 height 8
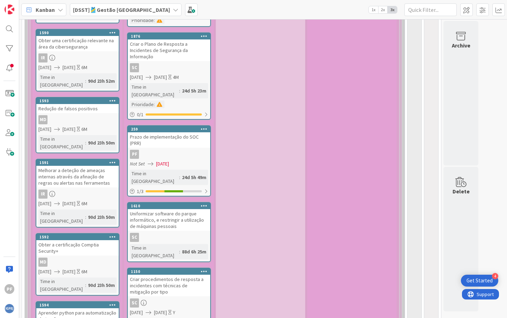
scroll to position [568, 0]
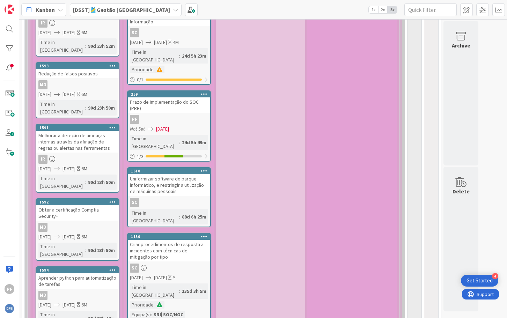
click at [188, 174] on div "Uniformizar software do parque informático, e restringir a utilização de máquin…" at bounding box center [169, 185] width 82 height 22
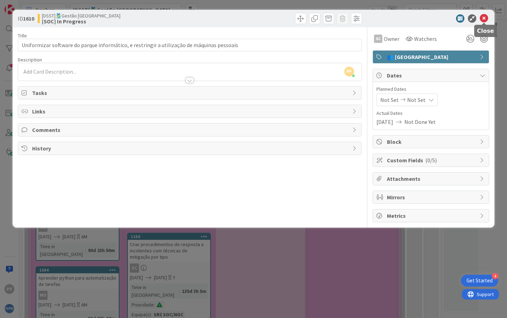
click at [485, 19] on icon at bounding box center [483, 18] width 8 height 8
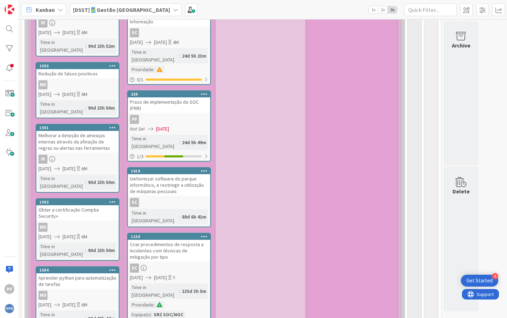
click at [178, 174] on div "Uniformizar software do parque informático, e restringir a utilização de máquin…" at bounding box center [169, 185] width 82 height 22
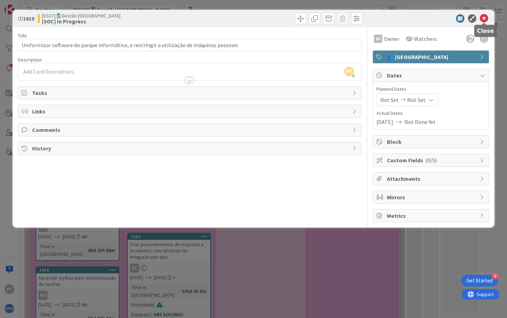
click at [485, 18] on icon at bounding box center [483, 18] width 8 height 8
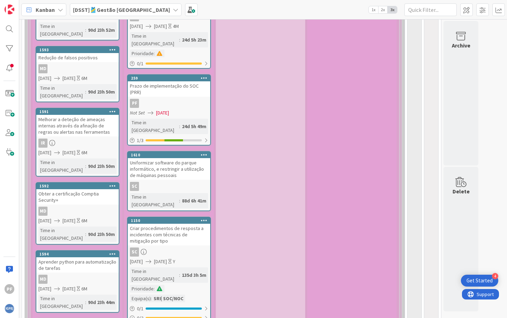
scroll to position [568, 0]
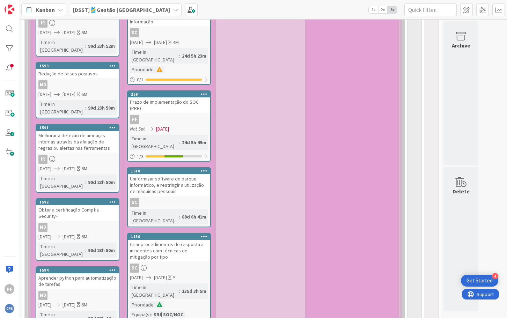
click at [154, 174] on div "Uniformizar software do parque informático, e restringir a utilização de máquin…" at bounding box center [169, 185] width 82 height 22
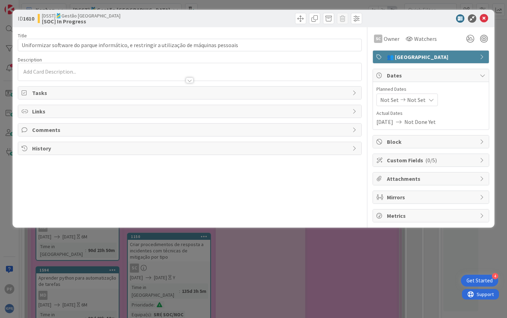
click at [428, 101] on icon at bounding box center [431, 100] width 6 height 6
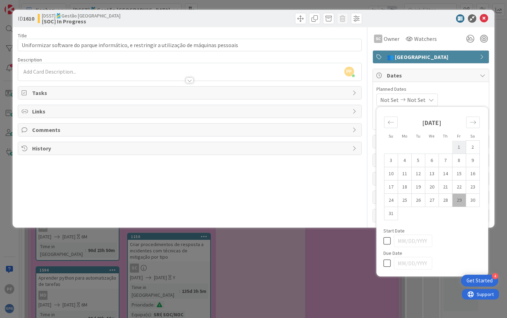
click at [461, 147] on td "1" at bounding box center [459, 147] width 14 height 13
type input "[DATE]"
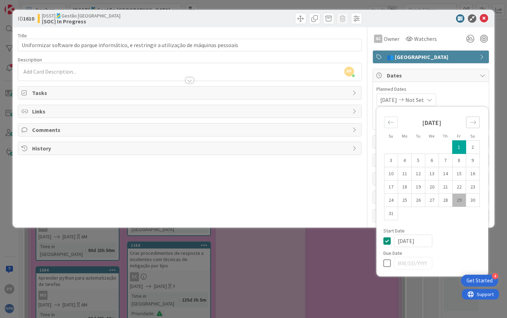
click at [476, 124] on div "Move forward to switch to the next month." at bounding box center [473, 123] width 14 height 12
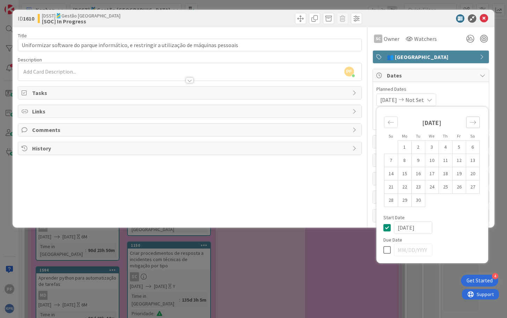
click at [476, 124] on div "Move forward to switch to the next month." at bounding box center [473, 123] width 14 height 12
click at [476, 123] on div "Move forward to switch to the next month." at bounding box center [473, 123] width 14 height 12
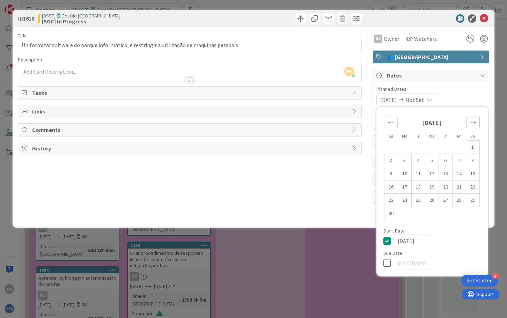
click at [476, 123] on div "Move forward to switch to the next month." at bounding box center [473, 123] width 14 height 12
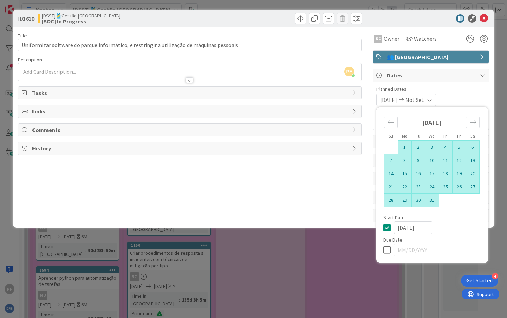
click at [434, 202] on td "31" at bounding box center [432, 200] width 14 height 13
type input "[DATE]"
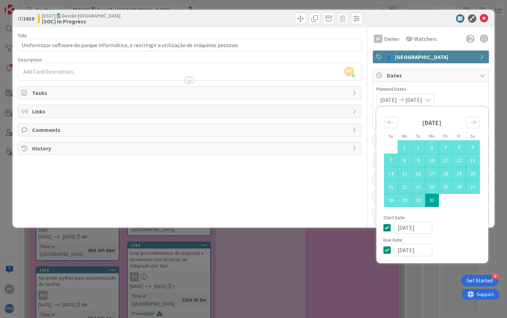
click at [474, 91] on span "Planned Dates" at bounding box center [430, 88] width 109 height 7
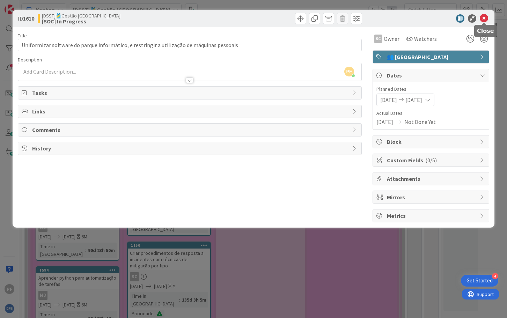
click at [485, 17] on icon at bounding box center [483, 18] width 8 height 8
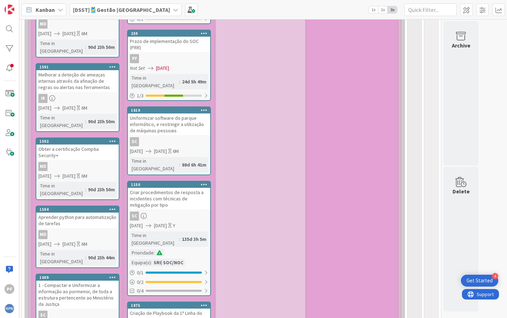
scroll to position [638, 0]
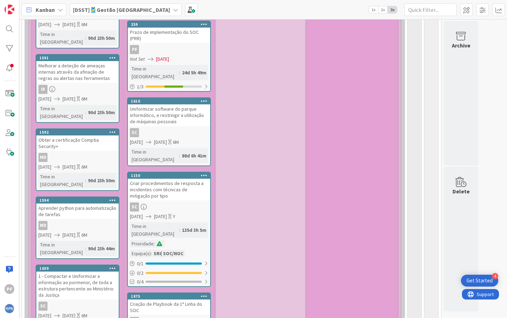
click at [183, 179] on div "Criar procedimentos de resposta a incidentes com técnicas de mitigação por tipo" at bounding box center [169, 190] width 82 height 22
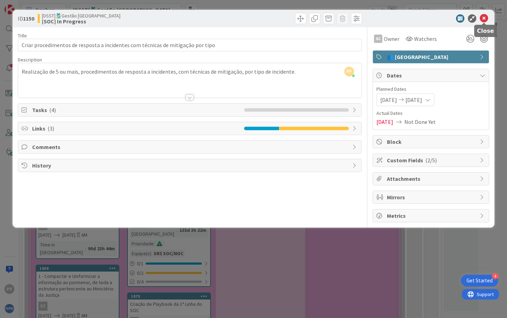
click at [485, 18] on icon at bounding box center [483, 18] width 8 height 8
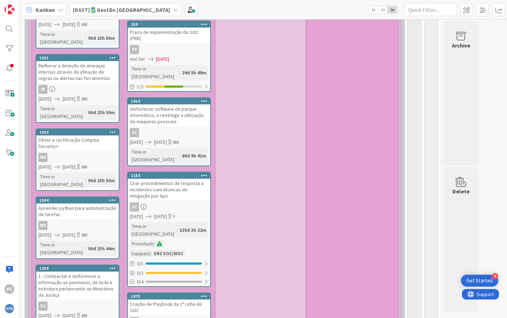
click at [170, 179] on div "Criar procedimentos de resposta a incidentes com técnicas de mitigação por tipo" at bounding box center [169, 190] width 82 height 22
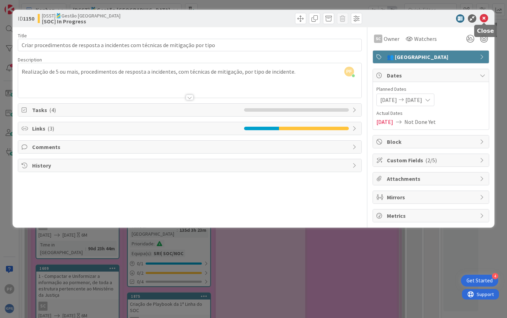
click at [483, 17] on icon at bounding box center [483, 18] width 8 height 8
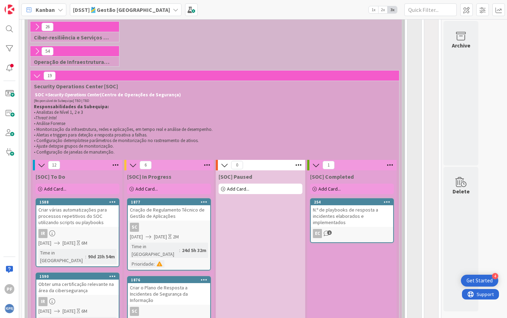
scroll to position [289, 0]
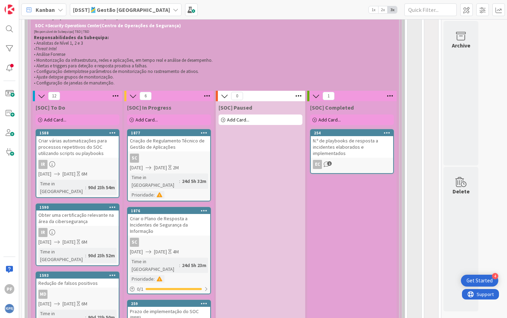
click at [58, 121] on span "Add Card..." at bounding box center [55, 120] width 22 height 6
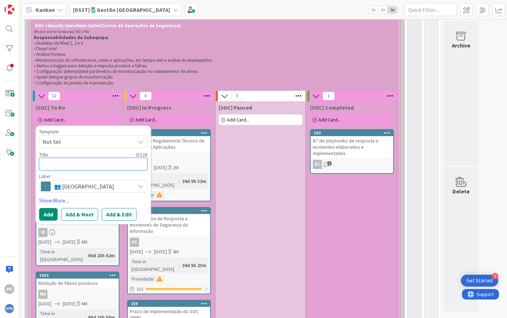
click at [75, 162] on textarea at bounding box center [93, 164] width 108 height 13
paste textarea "Pedir acesso ao GestIP para todos"
type textarea "x"
type textarea "Pedir acesso ao GestIP para todos"
type textarea "x"
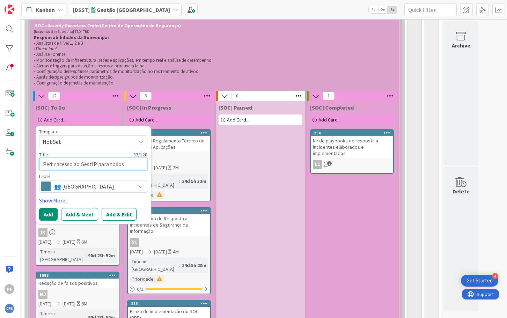
type textarea "Pedir acesso ao GestIP para todos"
type textarea "x"
type textarea "Pedir acesso ao GestIP para todos o"
type textarea "x"
type textarea "Pedir acesso ao GestIP para todos os"
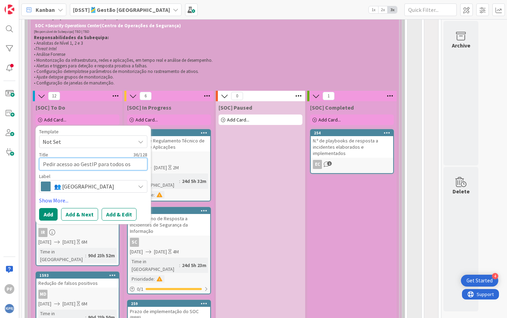
type textarea "x"
type textarea "Pedir acesso ao GestIP para todos os"
type textarea "x"
type textarea "Pedir acesso ao GestIP para todos os m"
type textarea "x"
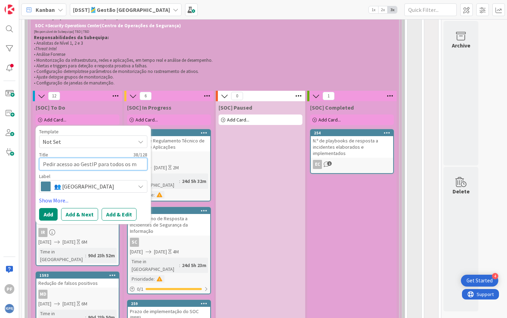
type textarea "Pedir acesso ao GestIP para todos os me"
type textarea "x"
type textarea "Pedir acesso ao GestIP para todos os mem"
type textarea "x"
type textarea "Pedir acesso ao GestIP para todos os memb"
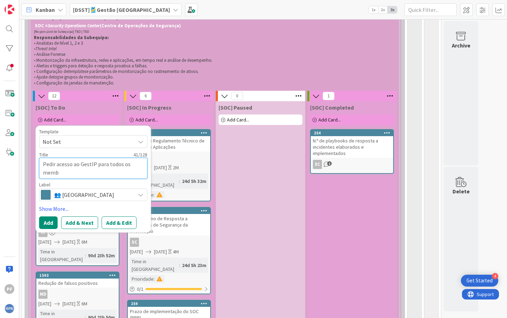
type textarea "x"
type textarea "Pedir acesso ao GestIP para todos os membr"
type textarea "x"
type textarea "Pedir acesso ao GestIP para todos os membro"
type textarea "x"
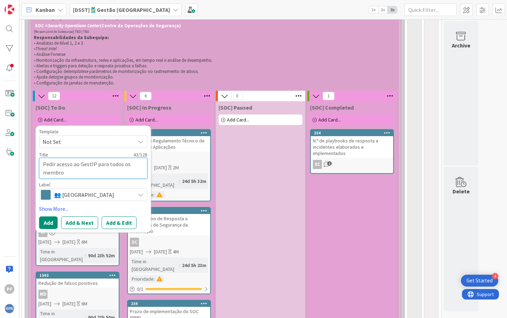
type textarea "Pedir acesso ao GestIP para todos os membros"
type textarea "x"
type textarea "Pedir acesso ao GestIP para todos os membros"
type textarea "x"
type textarea "Pedir acesso ao GestIP para todos os membros d"
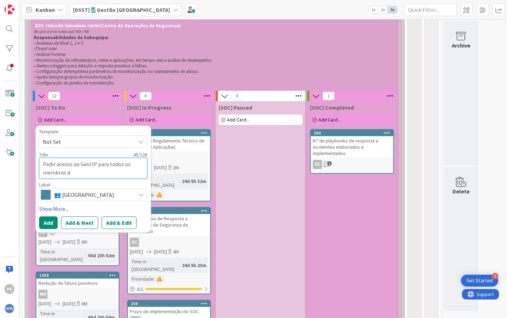
type textarea "x"
type textarea "Pedir acesso ao GestIP para todos os membros do"
type textarea "x"
type textarea "Pedir acesso ao GestIP para todos os membros do"
type textarea "x"
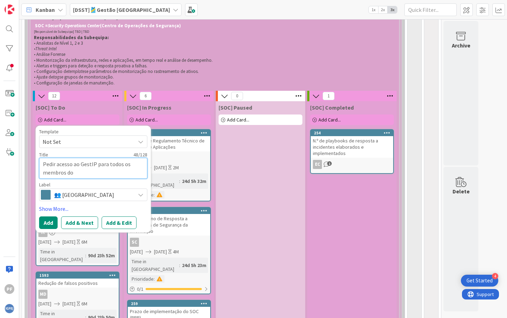
type textarea "Pedir acesso ao GestIP para todos os membros do S"
type textarea "x"
type textarea "Pedir acesso ao GestIP para todos os membros do SO"
type textarea "x"
type textarea "Pedir acesso ao GestIP para todos os membros do SOC"
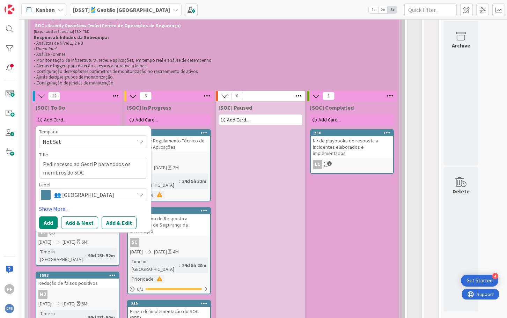
click at [106, 193] on span "👥 [GEOGRAPHIC_DATA]" at bounding box center [92, 195] width 77 height 10
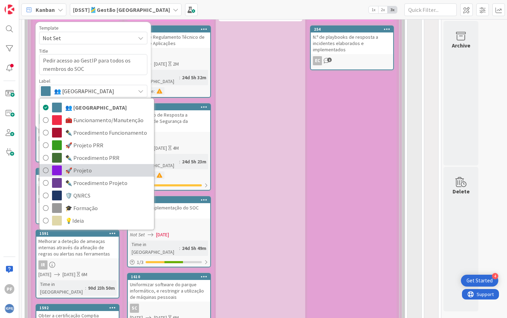
scroll to position [394, 0]
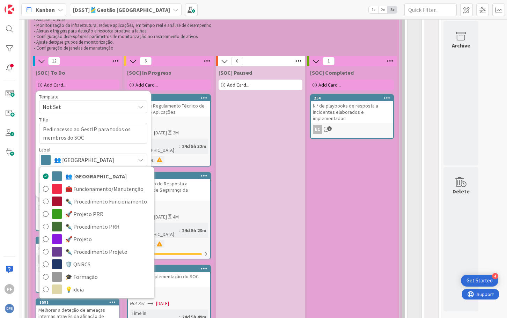
click at [107, 149] on div "Label" at bounding box center [93, 149] width 108 height 5
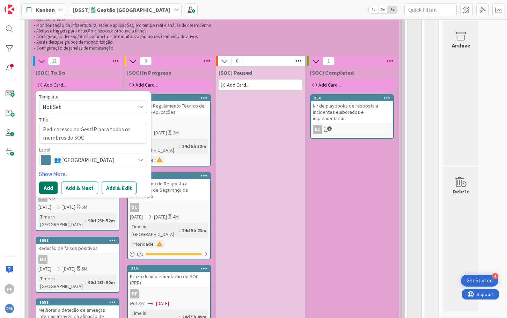
click at [53, 188] on button "Add" at bounding box center [48, 187] width 18 height 13
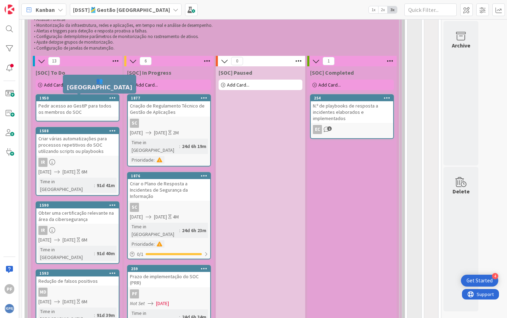
click at [84, 99] on div "1950" at bounding box center [78, 98] width 79 height 5
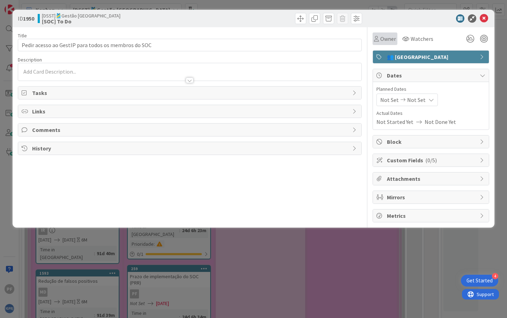
click at [384, 38] on span "Owner" at bounding box center [388, 39] width 16 height 8
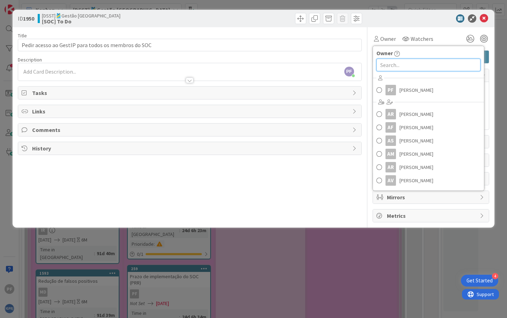
click at [394, 65] on input "text" at bounding box center [428, 65] width 104 height 13
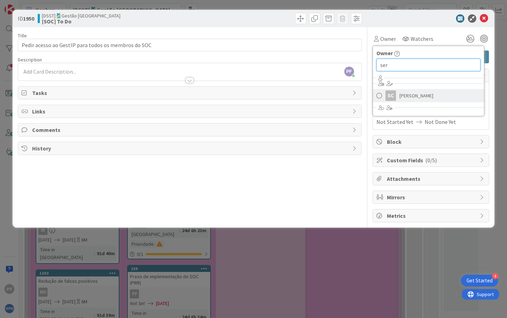
type input "ser"
click at [404, 90] on link "SC [PERSON_NAME]" at bounding box center [428, 95] width 111 height 13
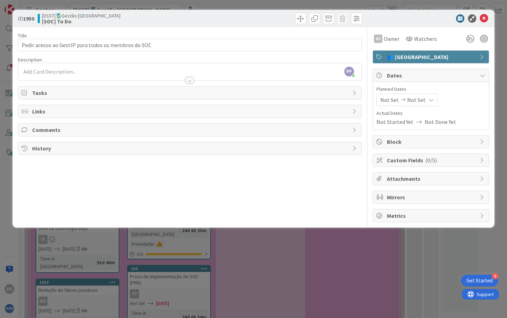
click at [407, 99] on span "Not Set" at bounding box center [416, 100] width 18 height 8
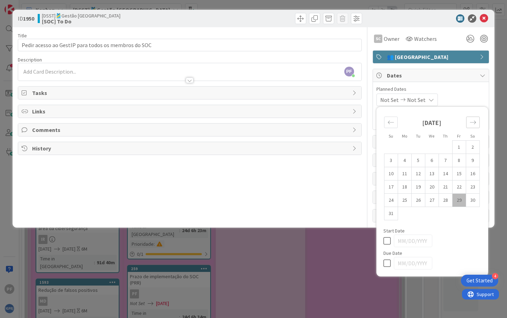
click at [471, 124] on icon "Move forward to switch to the next month." at bounding box center [472, 122] width 7 height 7
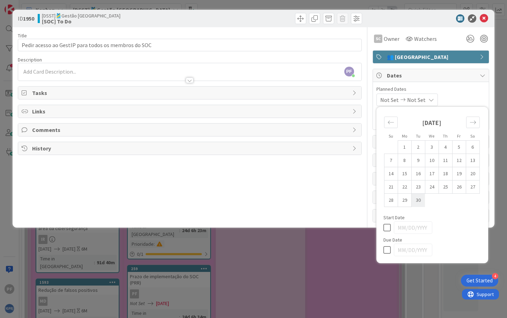
click at [420, 200] on td "30" at bounding box center [418, 200] width 14 height 13
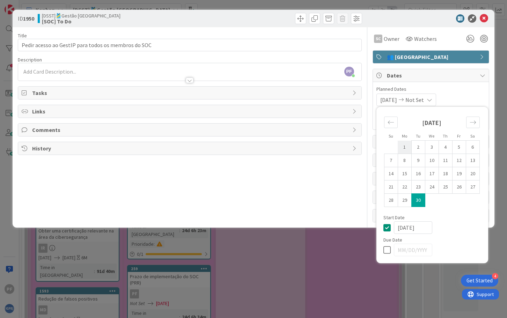
click at [406, 149] on td "1" at bounding box center [404, 147] width 14 height 13
type input "[DATE]"
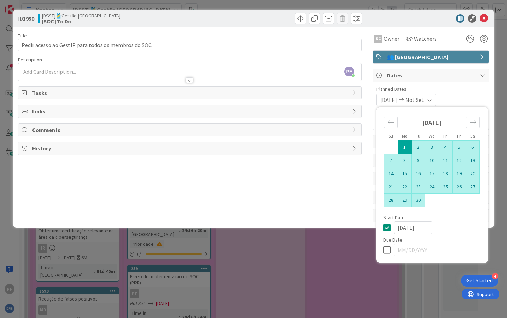
click at [420, 200] on td "30" at bounding box center [418, 200] width 14 height 13
type input "[DATE]"
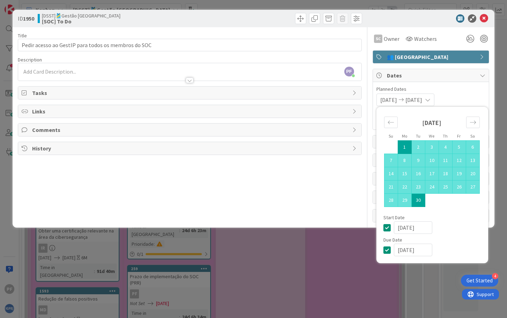
click at [335, 212] on div "Title 51 / 128 Pedir acesso ao GestIP para todos os membros do SOC Description …" at bounding box center [189, 124] width 343 height 195
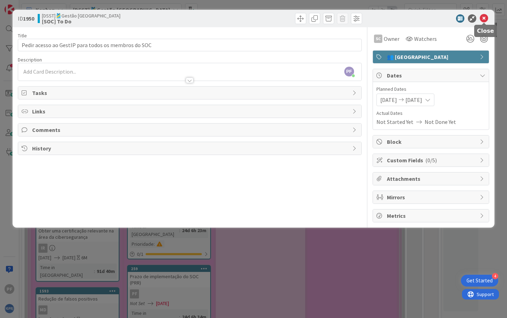
click at [482, 18] on icon at bounding box center [483, 18] width 8 height 8
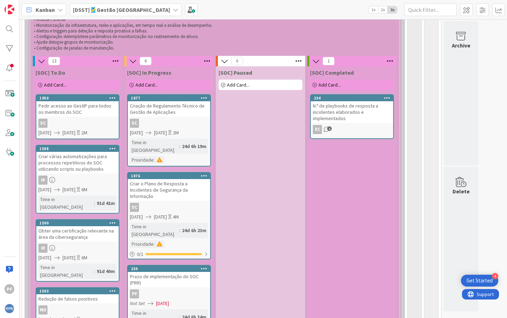
click at [96, 109] on div "Pedir acesso ao GestIP para todos os membros do SOC" at bounding box center [77, 108] width 82 height 15
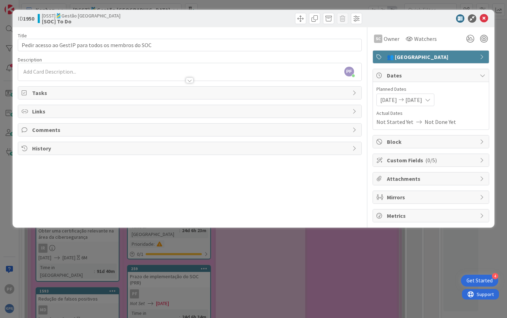
click at [477, 59] on div "👥 [GEOGRAPHIC_DATA]" at bounding box center [431, 57] width 116 height 13
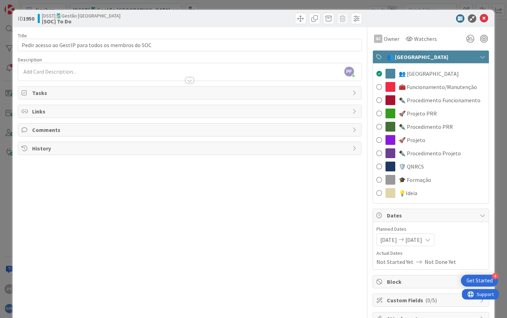
click at [479, 59] on icon at bounding box center [482, 57] width 6 height 6
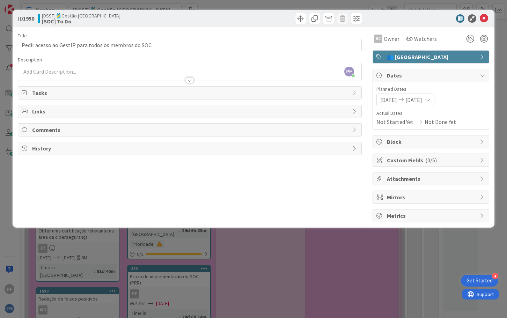
click at [476, 158] on div "Custom Fields ( 0/5 )" at bounding box center [431, 160] width 116 height 13
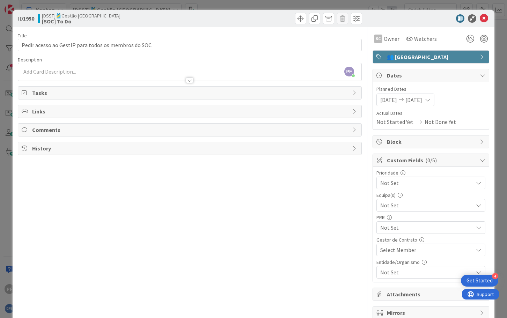
click at [470, 204] on div "Not Set" at bounding box center [430, 205] width 109 height 13
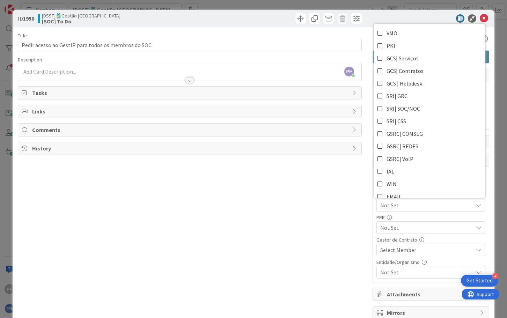
click at [476, 204] on icon at bounding box center [479, 205] width 6 height 6
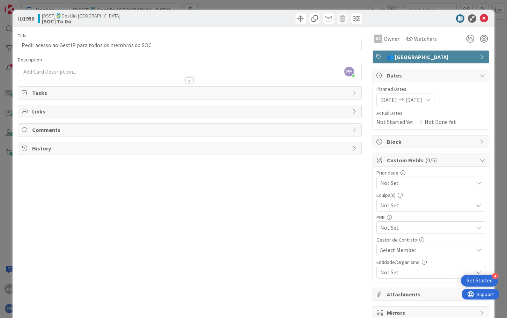
click at [476, 182] on icon at bounding box center [479, 183] width 6 height 6
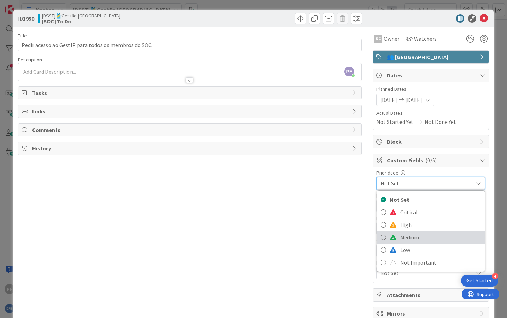
click at [459, 237] on span "Medium" at bounding box center [440, 237] width 81 height 10
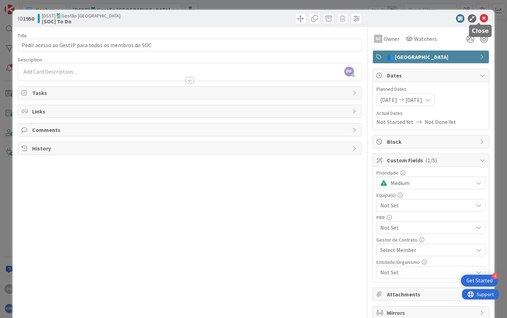
click at [479, 21] on icon at bounding box center [483, 18] width 8 height 8
